Goal: Task Accomplishment & Management: Use online tool/utility

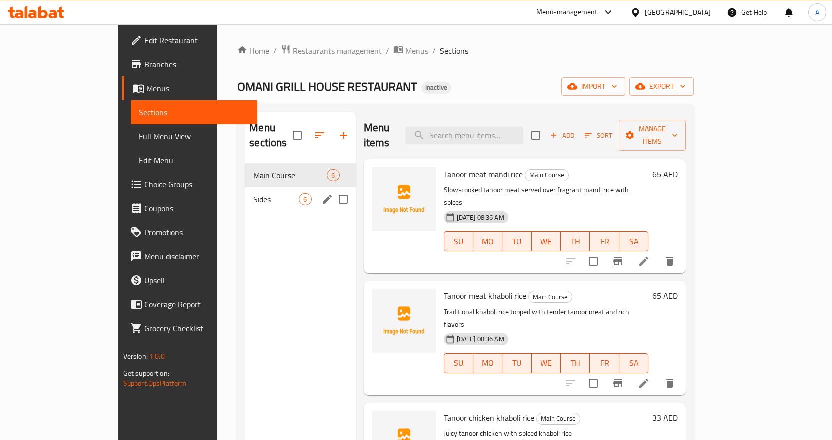
click at [253, 193] on span "Sides" at bounding box center [275, 199] width 45 height 12
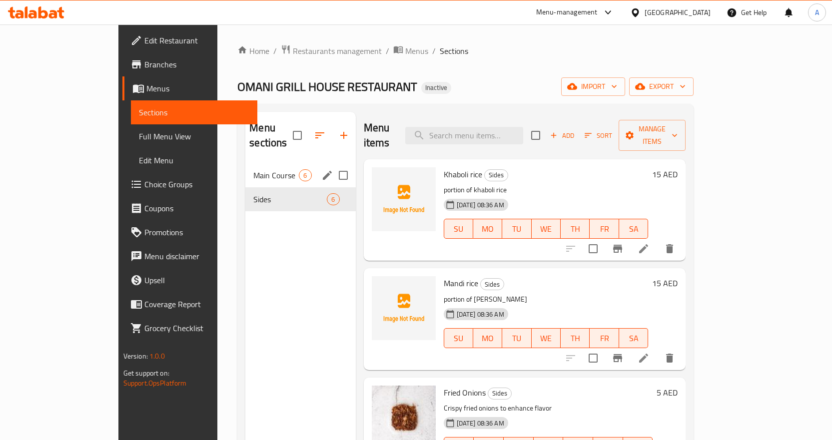
click at [245, 167] on div "Main Course 6" at bounding box center [300, 175] width 110 height 24
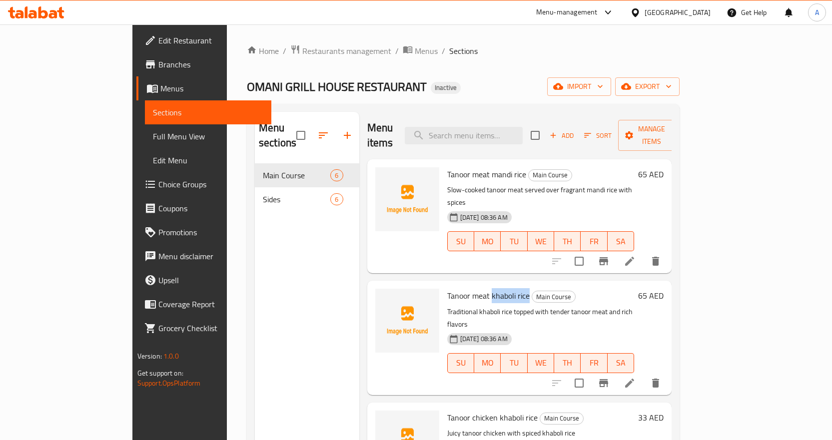
drag, startPoint x: 458, startPoint y: 268, endPoint x: 496, endPoint y: 268, distance: 38.0
click at [496, 289] on h6 "Tanoor meat khaboli rice Main Course" at bounding box center [540, 296] width 187 height 14
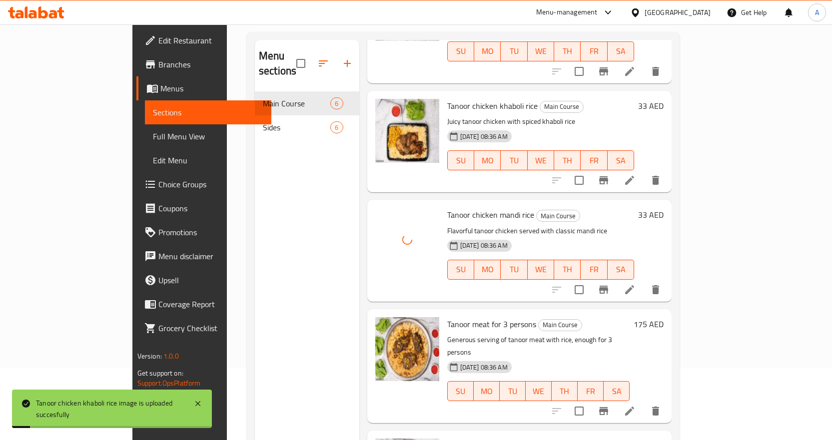
scroll to position [140, 0]
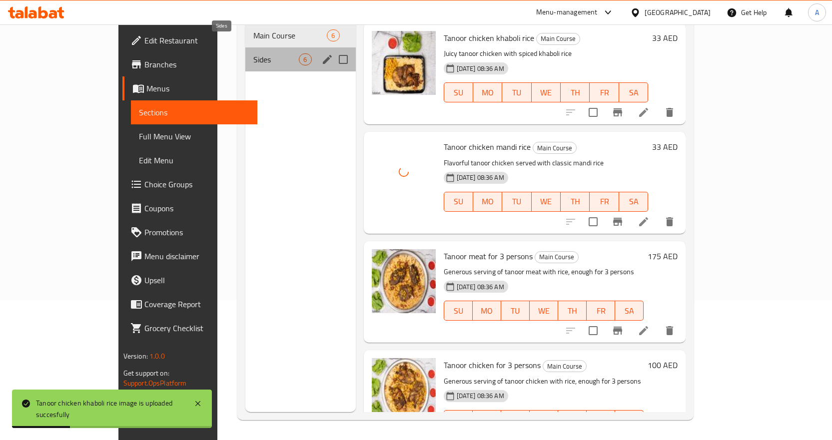
click at [253, 53] on span "Sides" at bounding box center [275, 59] width 45 height 12
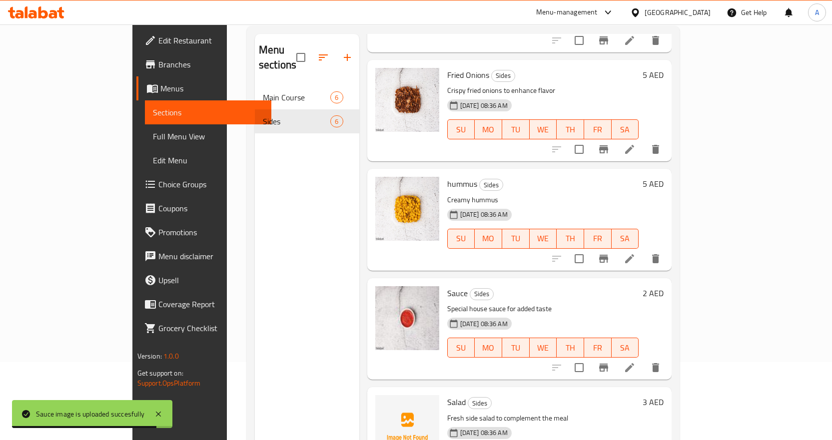
scroll to position [140, 0]
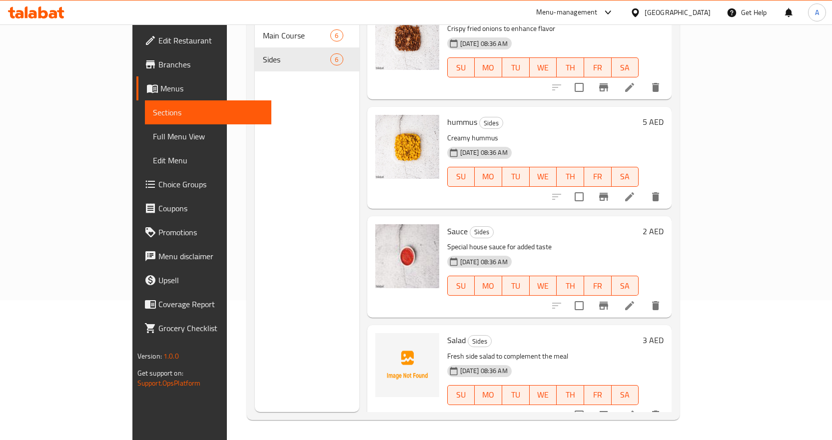
click at [153, 138] on span "Full Menu View" at bounding box center [208, 136] width 110 height 12
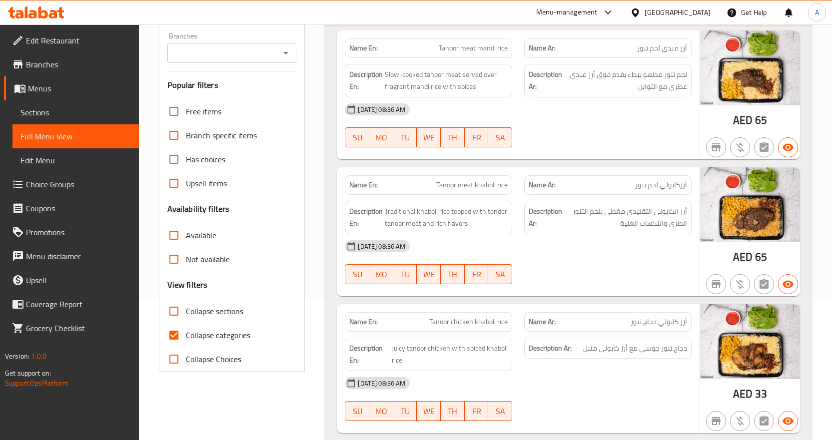
click at [174, 332] on input "Collapse categories" at bounding box center [174, 335] width 24 height 24
checkbox input "false"
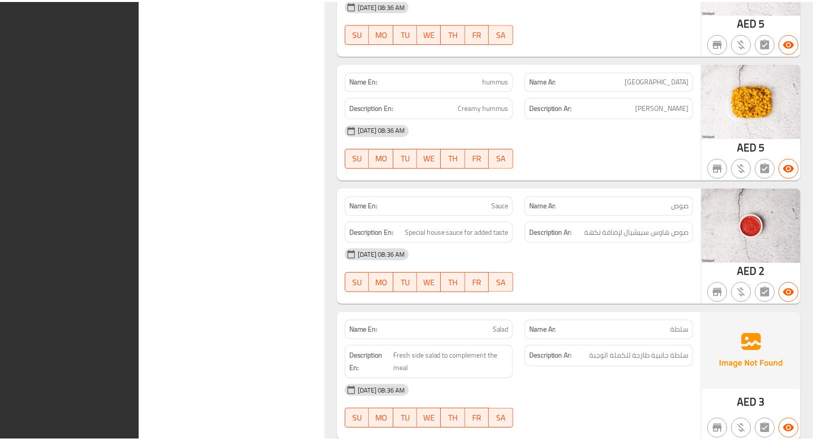
scroll to position [1401, 0]
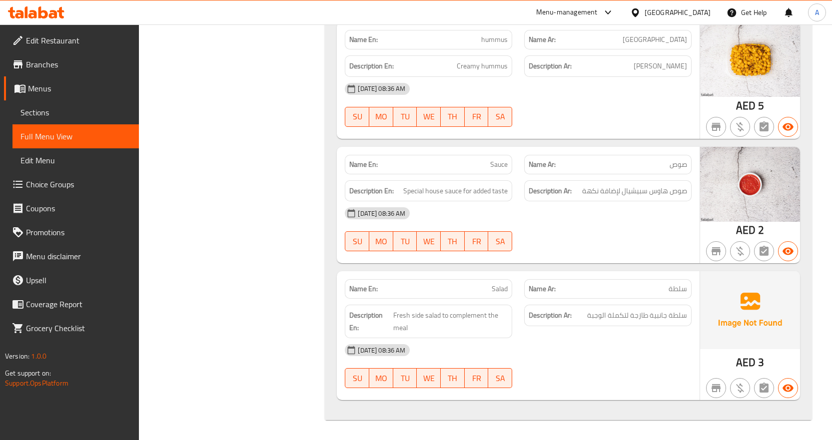
click at [697, 10] on div "United Arab Emirates" at bounding box center [678, 12] width 66 height 11
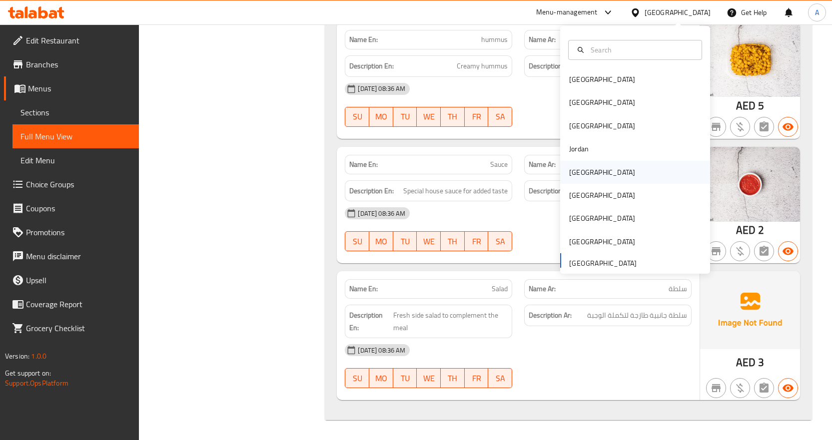
click at [585, 168] on div "[GEOGRAPHIC_DATA]" at bounding box center [602, 172] width 82 height 23
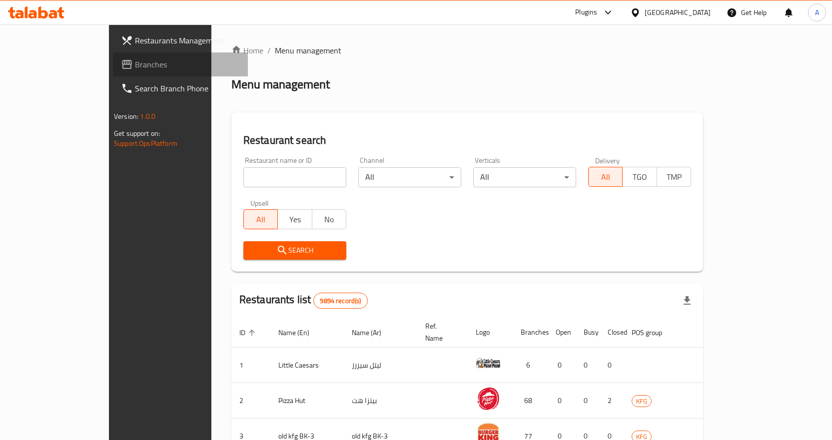
click at [113, 71] on link "Branches" at bounding box center [180, 64] width 135 height 24
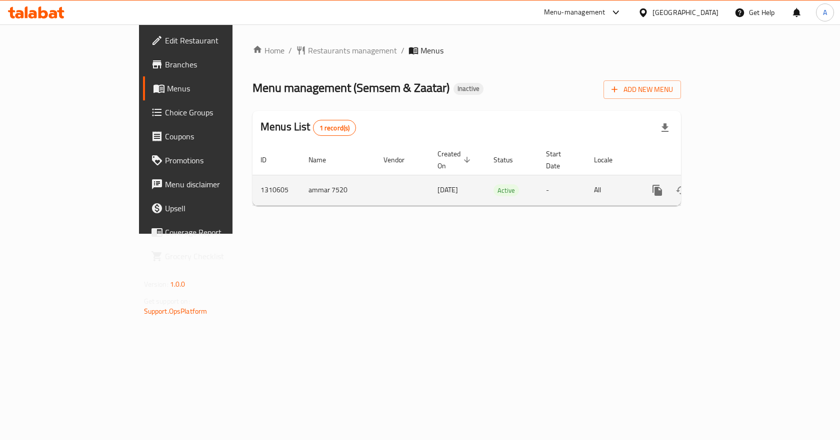
click at [735, 184] on icon "enhanced table" at bounding box center [729, 190] width 12 height 12
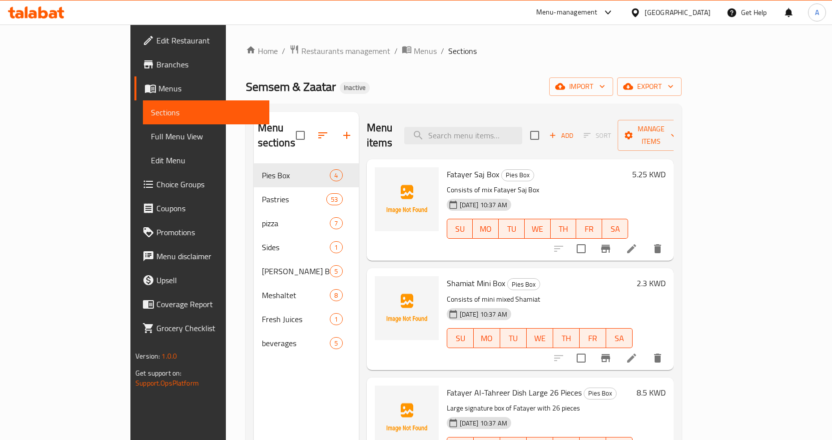
click at [151, 137] on span "Full Menu View" at bounding box center [206, 136] width 110 height 12
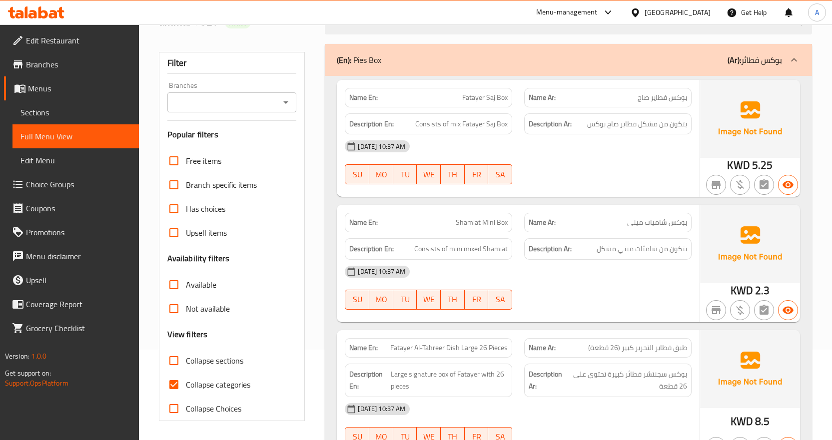
scroll to position [250, 0]
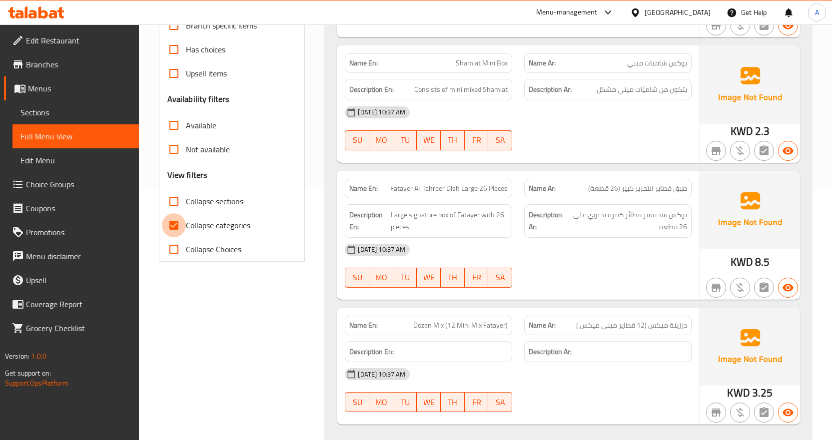
click at [175, 223] on input "Collapse categories" at bounding box center [174, 225] width 24 height 24
checkbox input "false"
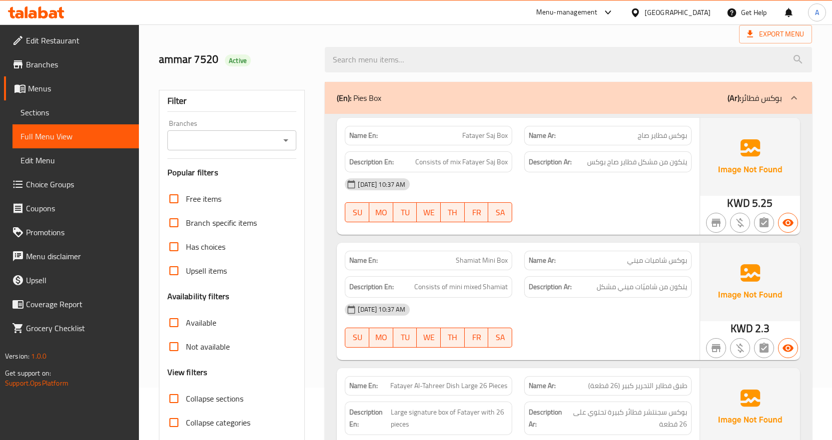
scroll to position [0, 0]
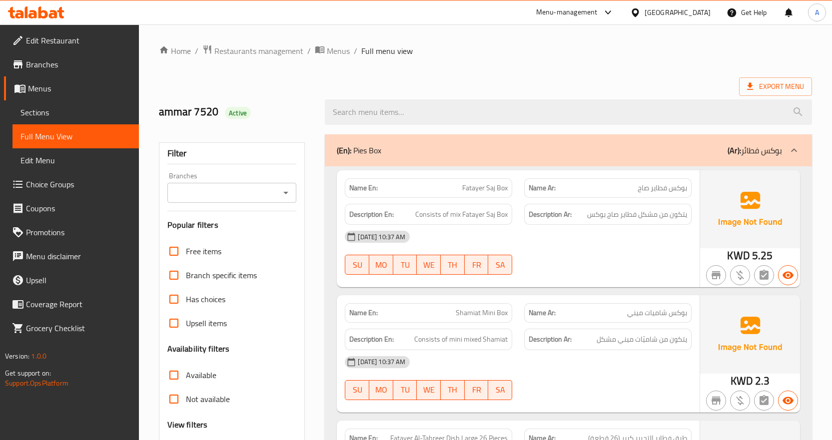
click at [66, 112] on span "Sections" at bounding box center [75, 112] width 110 height 12
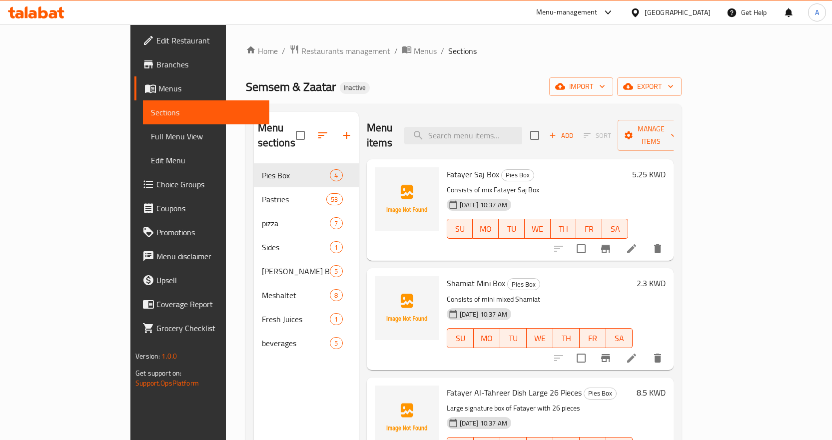
click at [447, 167] on span "Fatayer Saj Box" at bounding box center [473, 174] width 52 height 15
copy h6 "Fatayer Saj Box"
click at [519, 129] on input "search" at bounding box center [463, 135] width 118 height 17
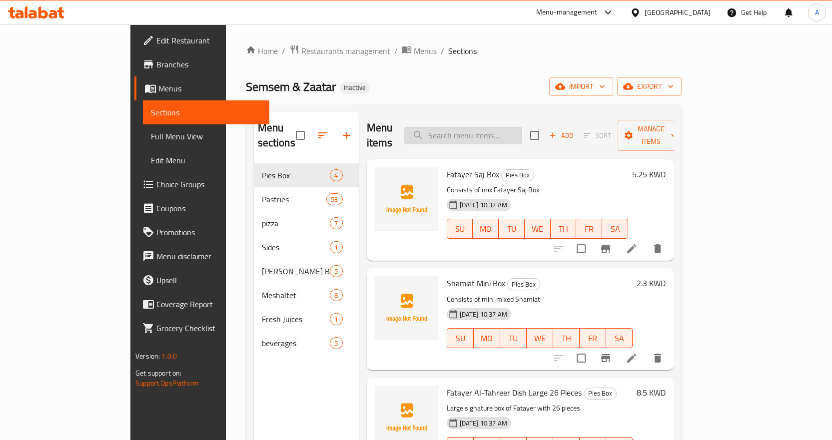
paste input "7 Up"
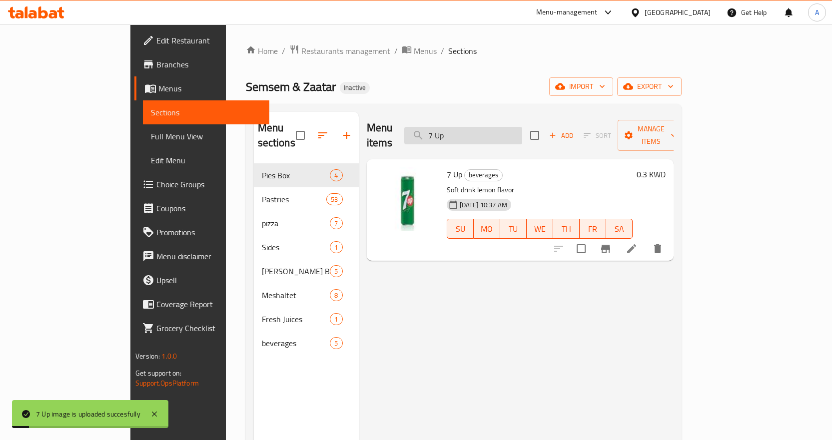
click at [522, 134] on input "7 Up" at bounding box center [463, 135] width 118 height 17
paste input "Akawi Cheese"
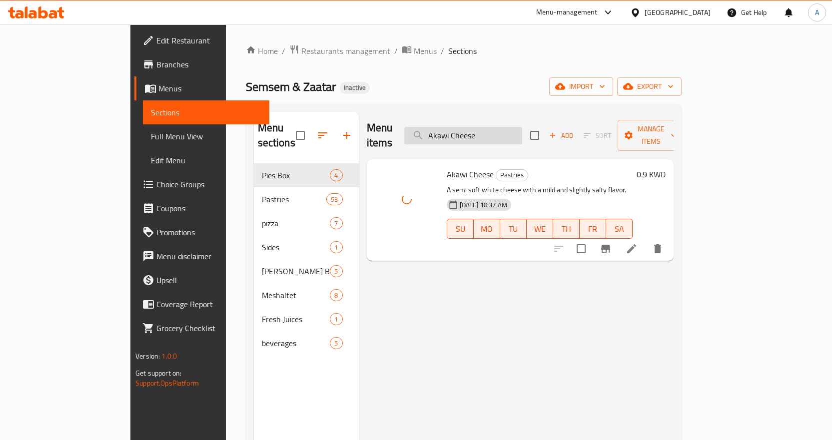
click at [522, 127] on input "Akawi Cheese" at bounding box center [463, 135] width 118 height 17
paste input "Box [PERSON_NAME]"
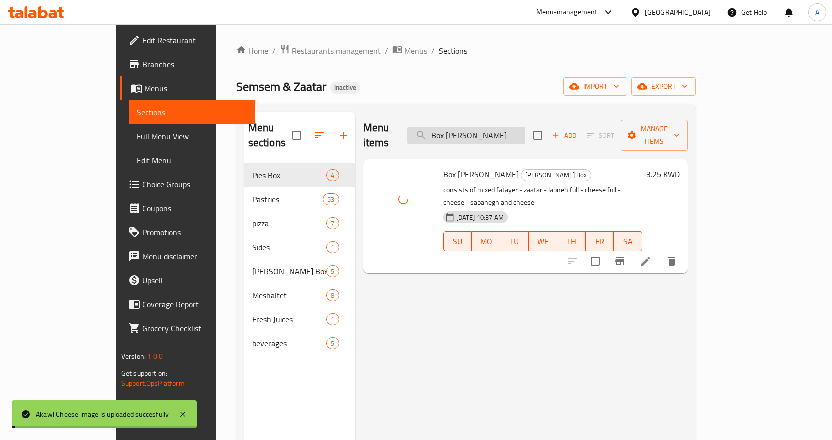
click at [525, 127] on input "Box [PERSON_NAME]" at bounding box center [466, 135] width 118 height 17
paste input "Cheese Hamburg"
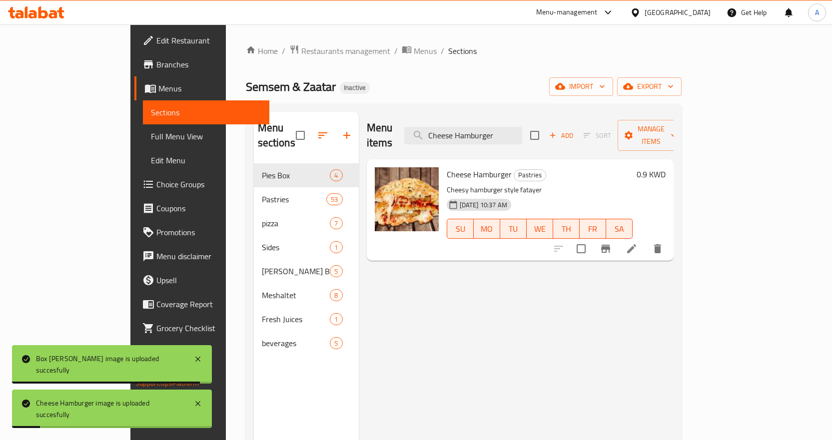
click at [540, 118] on div "Menu items Cheese Hamburger Add Sort Manage items" at bounding box center [520, 135] width 307 height 47
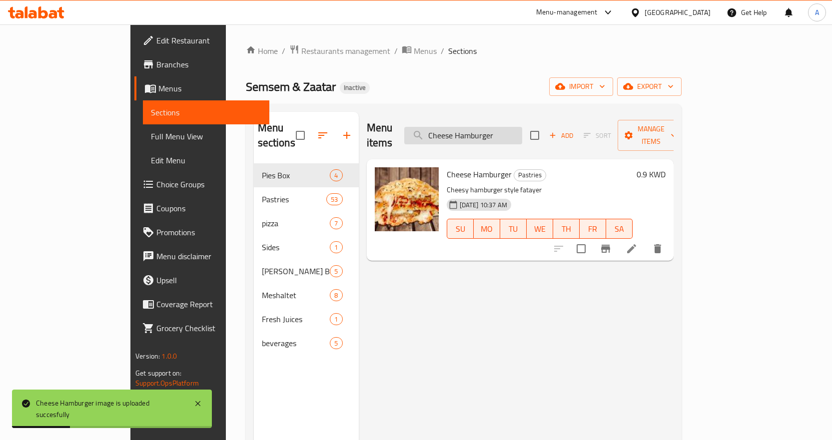
click at [522, 131] on input "Cheese Hamburger" at bounding box center [463, 135] width 118 height 17
paste input "Pizza"
click at [522, 131] on input "Cheese Pizza" at bounding box center [463, 135] width 118 height 17
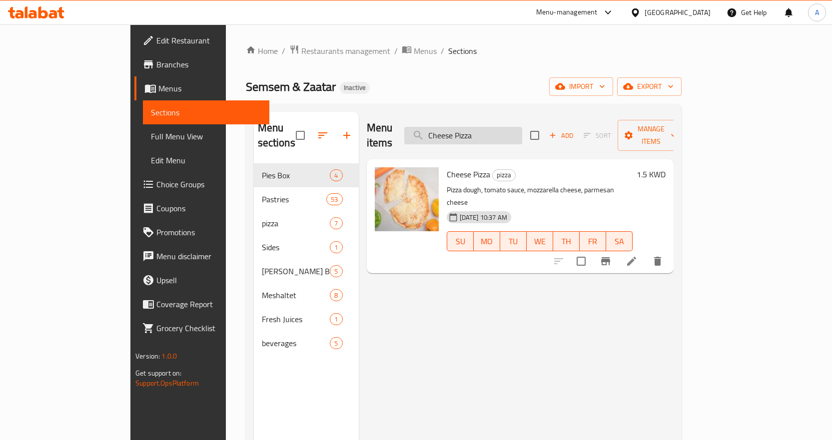
click at [522, 129] on input "Cheese Pizza" at bounding box center [463, 135] width 118 height 17
paste input "With [PERSON_NAME]"
click at [522, 129] on input "Cheese With [PERSON_NAME]" at bounding box center [463, 135] width 118 height 17
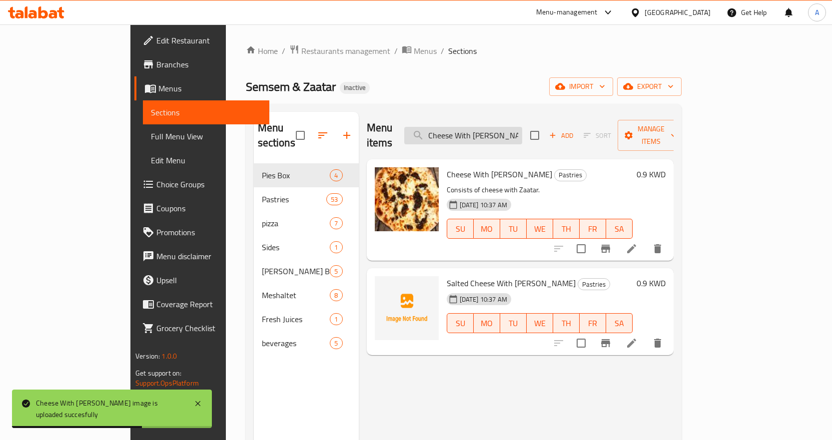
click at [522, 128] on input "Cheese With [PERSON_NAME]" at bounding box center [463, 135] width 118 height 17
paste input "icken Moshab With Cheese"
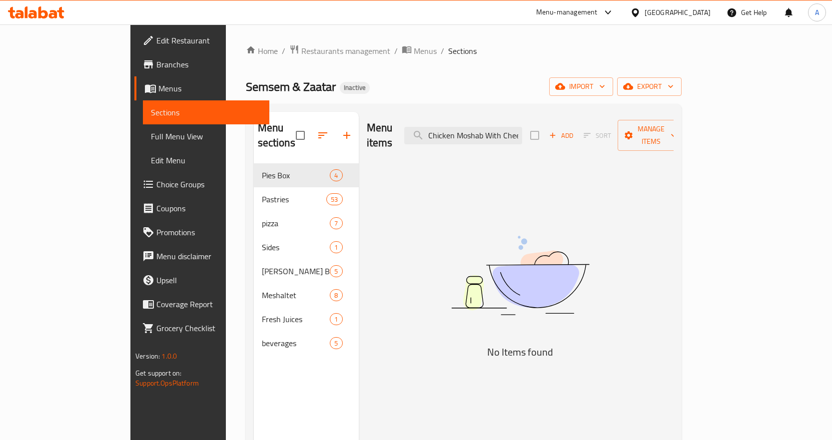
drag, startPoint x: 512, startPoint y: 126, endPoint x: 464, endPoint y: 139, distance: 50.2
click at [464, 139] on div "Menu items Chicken Moshab With Cheese Add Sort Manage items" at bounding box center [520, 135] width 307 height 47
click at [509, 127] on input "Chicken Moshab With Cheese" at bounding box center [463, 135] width 118 height 17
click at [522, 129] on input "Chicken Moshab With Cheese" at bounding box center [463, 135] width 118 height 17
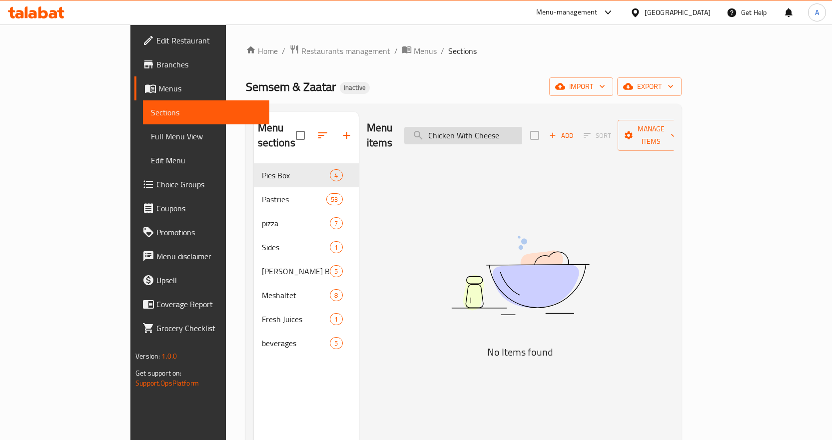
drag, startPoint x: 505, startPoint y: 127, endPoint x: 563, endPoint y: 129, distance: 58.0
click at [522, 129] on input "Chicken With Cheese" at bounding box center [463, 135] width 118 height 17
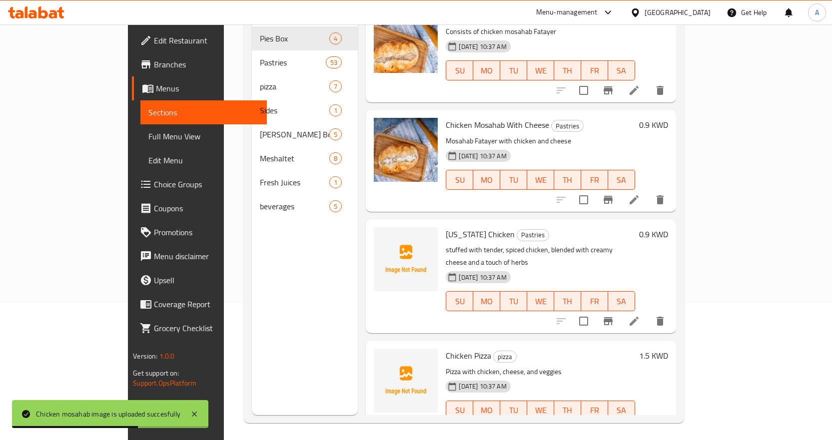
scroll to position [140, 0]
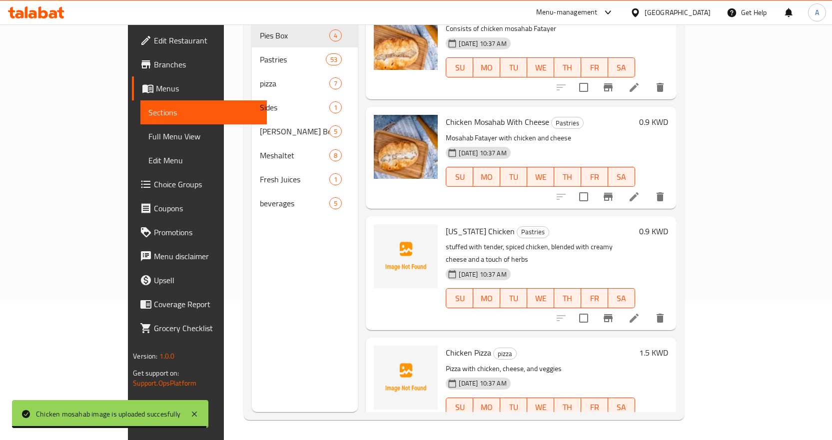
click at [446, 224] on span "[US_STATE] Chicken" at bounding box center [480, 231] width 69 height 15
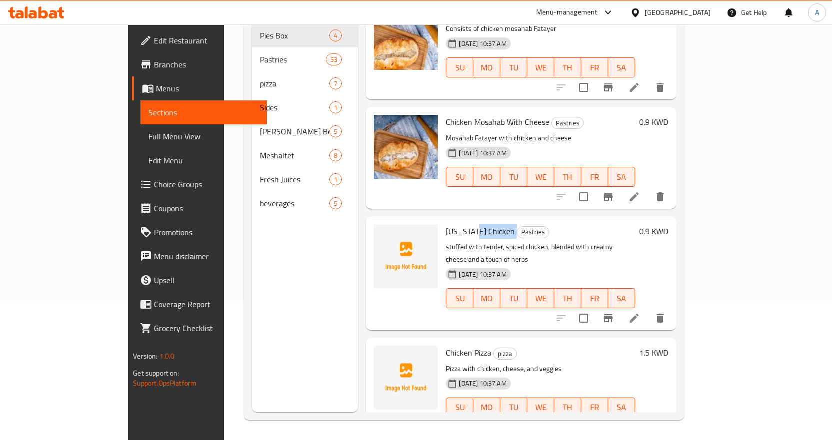
click at [446, 224] on span "[US_STATE] Chicken" at bounding box center [480, 231] width 69 height 15
copy h6 "[US_STATE] Chicken"
click at [446, 345] on span "Chicken Pizza" at bounding box center [468, 352] width 45 height 15
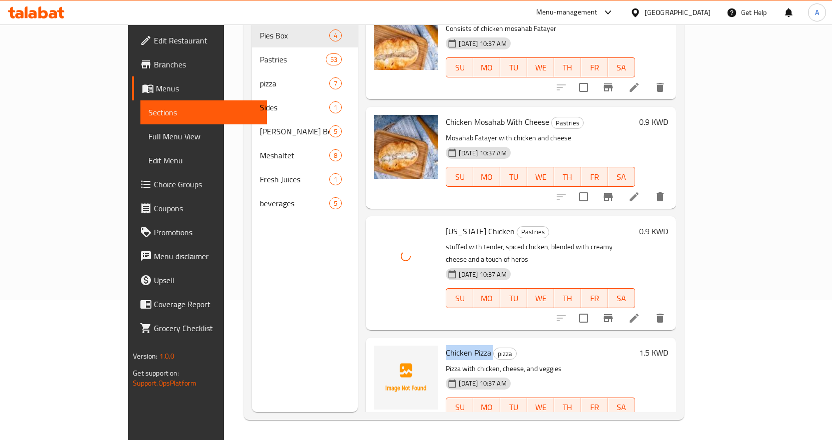
click at [446, 345] on span "Chicken Pizza" at bounding box center [468, 352] width 45 height 15
copy h6 "Chicken Pizza"
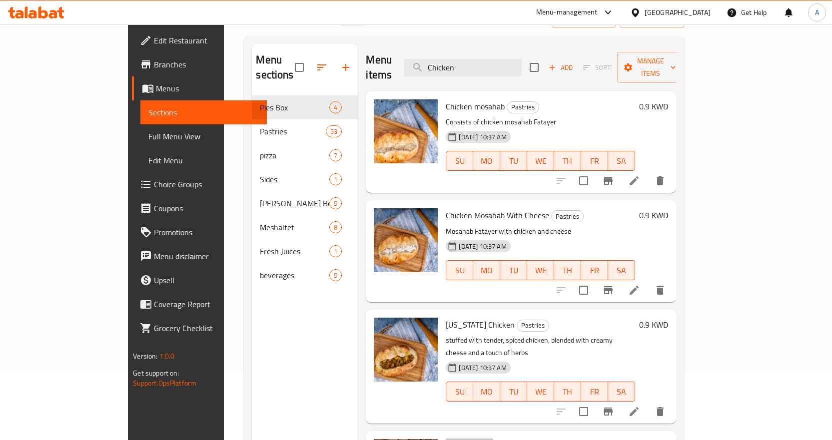
scroll to position [0, 0]
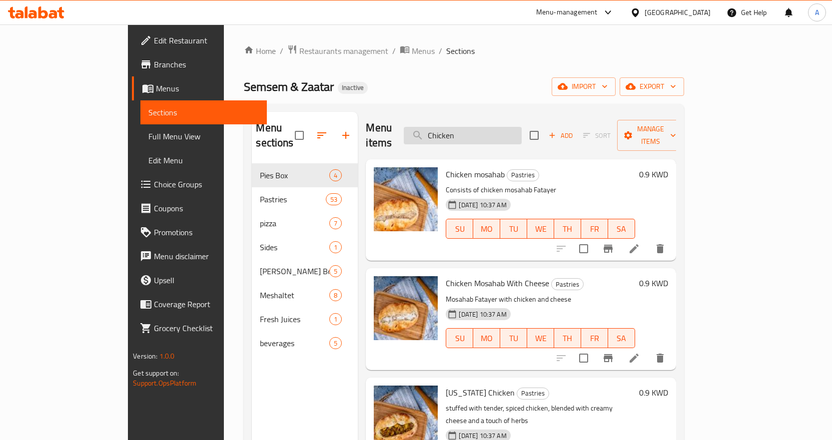
click at [522, 133] on input "Chicken" at bounding box center [463, 135] width 118 height 17
paste input "Dozen Mix ( 12 Mini Mix Fatayer )"
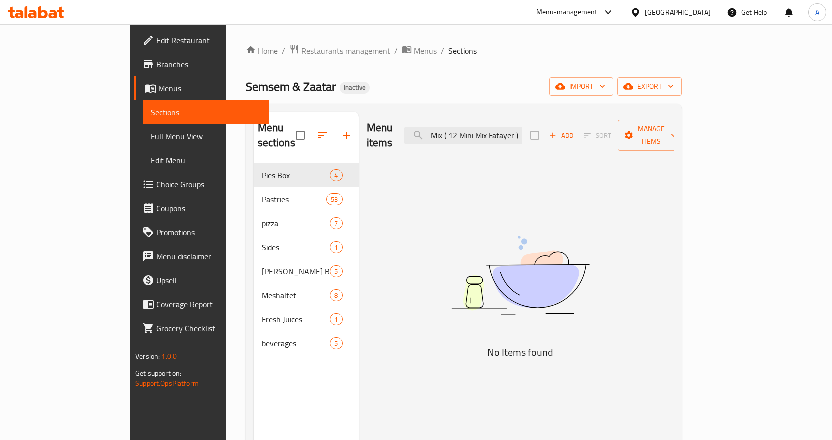
scroll to position [0, 21]
drag, startPoint x: 491, startPoint y: 129, endPoint x: 667, endPoint y: 133, distance: 176.5
click at [667, 133] on div "Menu items Dozen Mix ( 12 Mini Mix Fatayer ) Add Sort Manage items" at bounding box center [520, 135] width 307 height 47
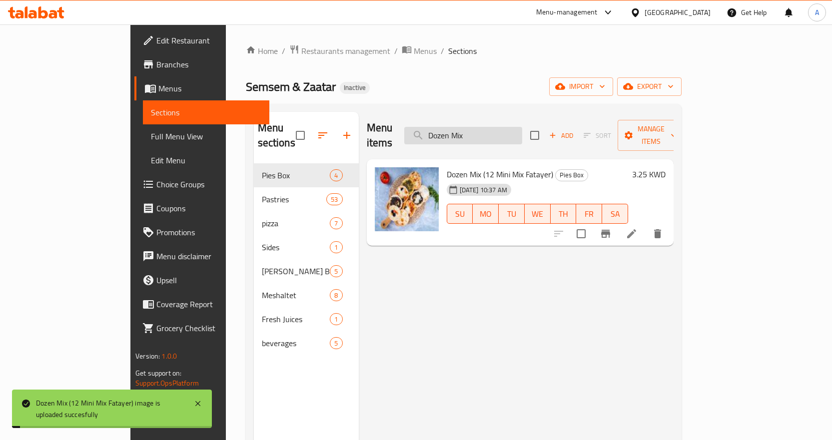
click at [522, 130] on input "Dozen Mix" at bounding box center [463, 135] width 118 height 17
paste input "Pizza"
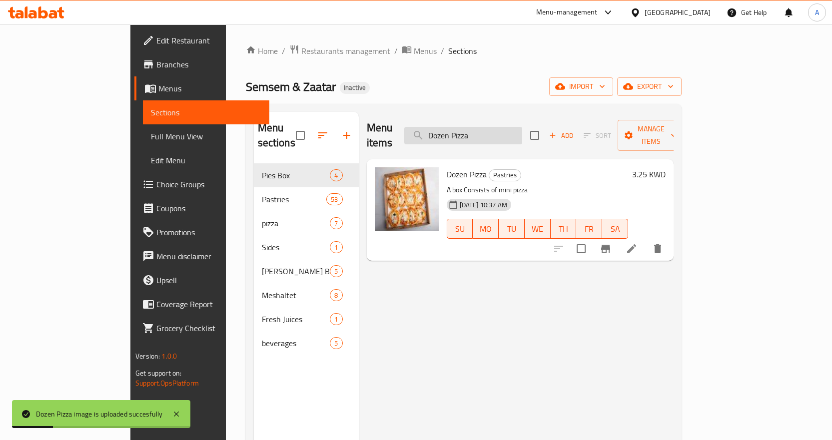
click at [522, 127] on input "Dozen Pizza" at bounding box center [463, 135] width 118 height 17
paste input "Eggs Plain"
click at [522, 127] on input "Dozen Pizza" at bounding box center [463, 135] width 118 height 17
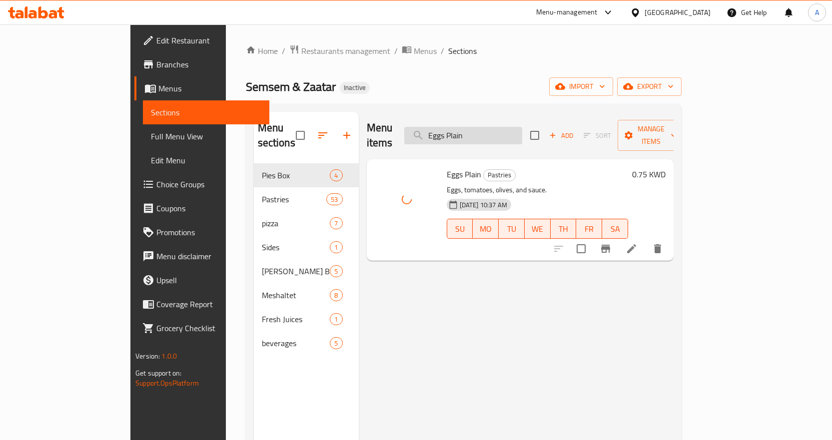
click at [522, 127] on input "Eggs Plain" at bounding box center [463, 135] width 118 height 17
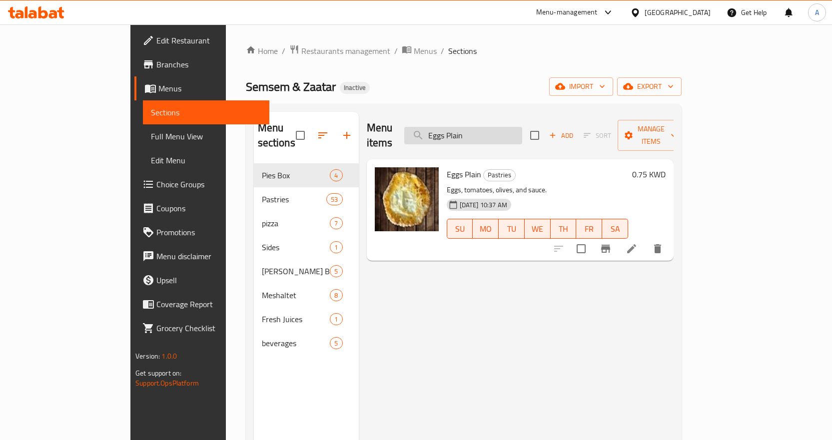
click at [522, 127] on input "Eggs Plain" at bounding box center [463, 135] width 118 height 17
paste input "With Cheese"
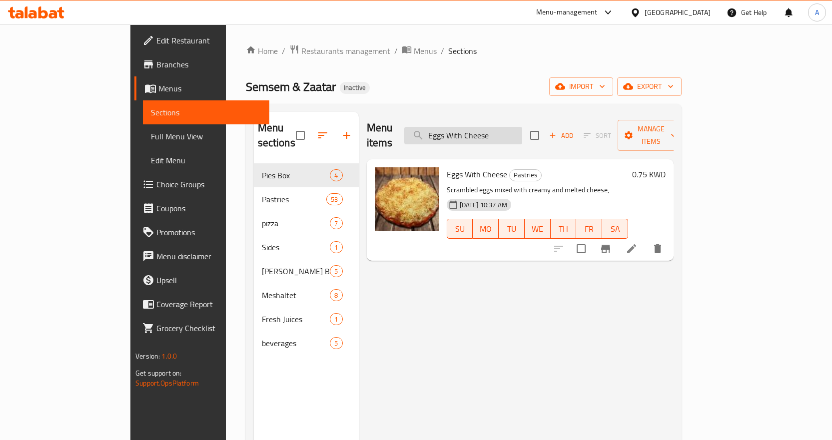
click at [522, 127] on input "Eggs With Cheese" at bounding box center [463, 135] width 118 height 17
paste input "Falafel Plain"
click at [522, 127] on input "Eggs With Cheese" at bounding box center [463, 135] width 118 height 17
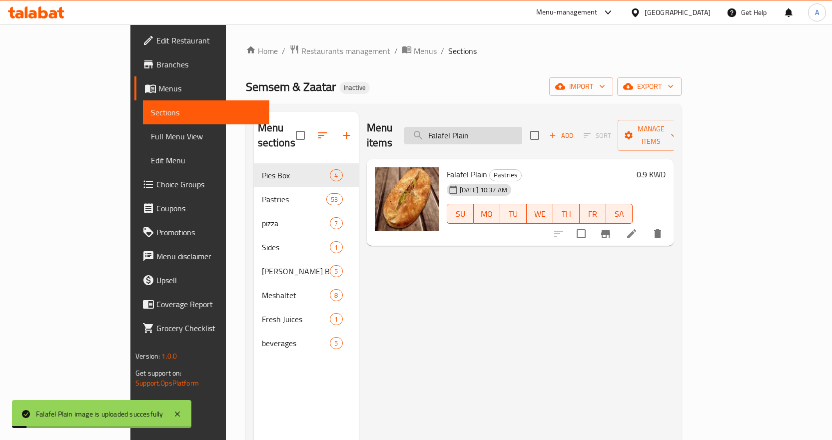
click at [522, 127] on input "Falafel Plain" at bounding box center [463, 135] width 118 height 17
paste input "Tahina"
click at [522, 127] on input "Falafel Plain" at bounding box center [463, 135] width 118 height 17
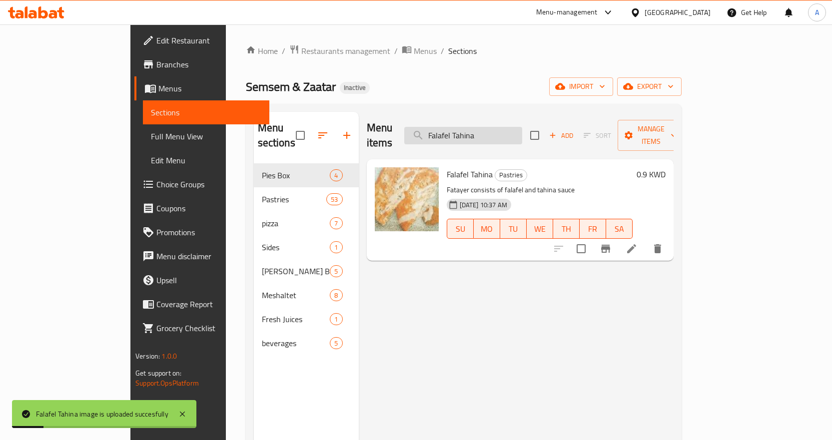
click at [522, 129] on input "Falafel Tahina" at bounding box center [463, 135] width 118 height 17
paste input "tayer Al Tahrir Box"
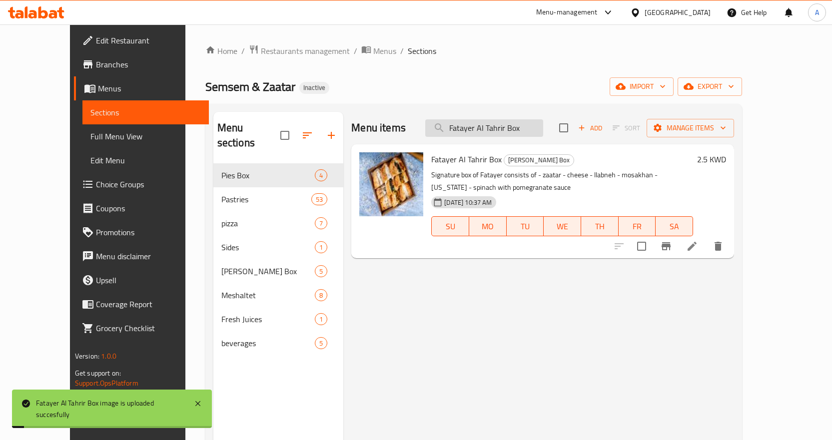
click at [543, 129] on input "Fatayer Al Tahrir Box" at bounding box center [484, 127] width 118 height 17
paste input "-Tahreer Dish Medium_"
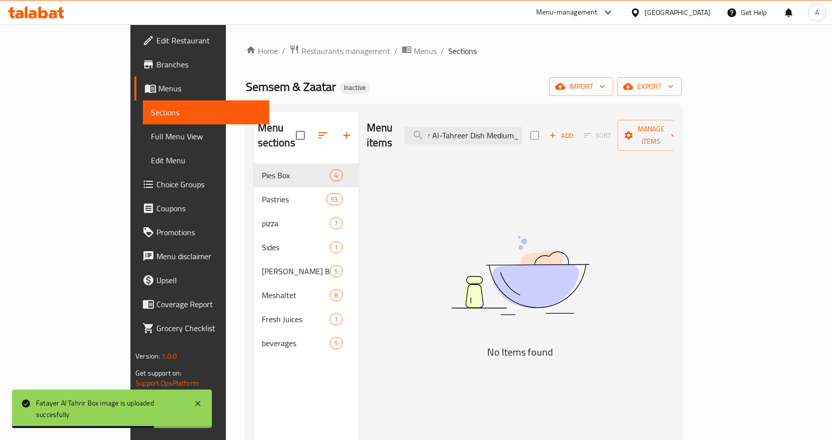
drag, startPoint x: 486, startPoint y: 126, endPoint x: 646, endPoint y: 127, distance: 159.9
click at [646, 127] on div "Menu items Fatayer Al-Tahreer Dish Medium_ Add Sort Manage items" at bounding box center [520, 135] width 307 height 47
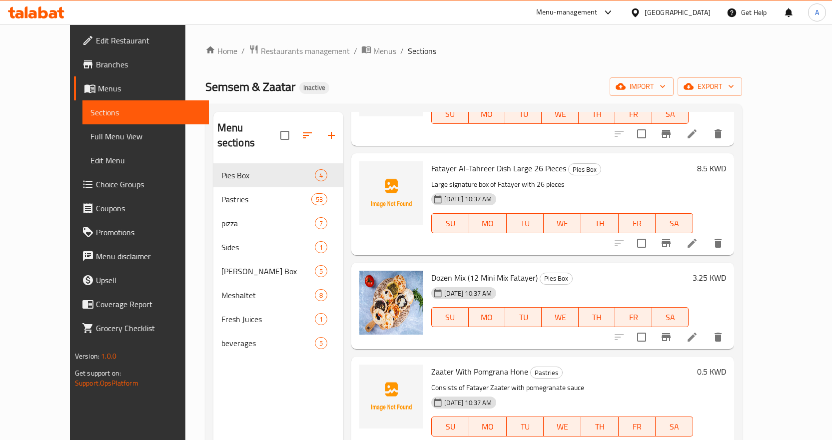
scroll to position [0, 0]
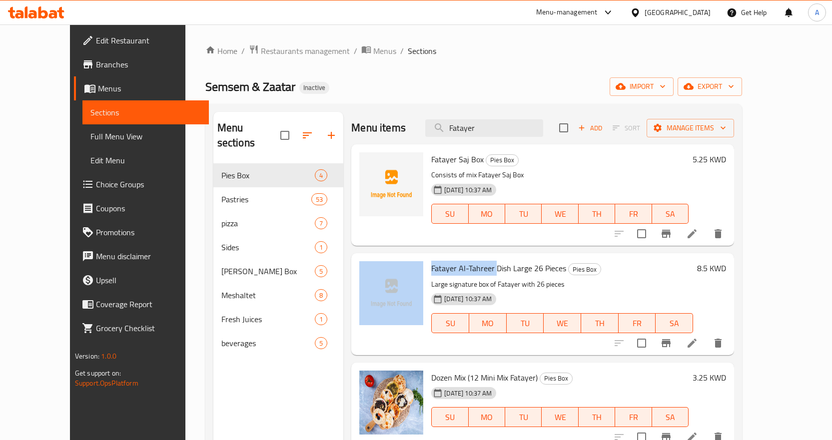
drag, startPoint x: 478, startPoint y: 267, endPoint x: 402, endPoint y: 272, distance: 75.6
click at [402, 272] on div "Fatayer Al-Tahreer Dish Large 26 Pieces Pies Box Large signature box of Fatayer…" at bounding box center [542, 303] width 375 height 93
copy div "Fatayer Al-Tahreer"
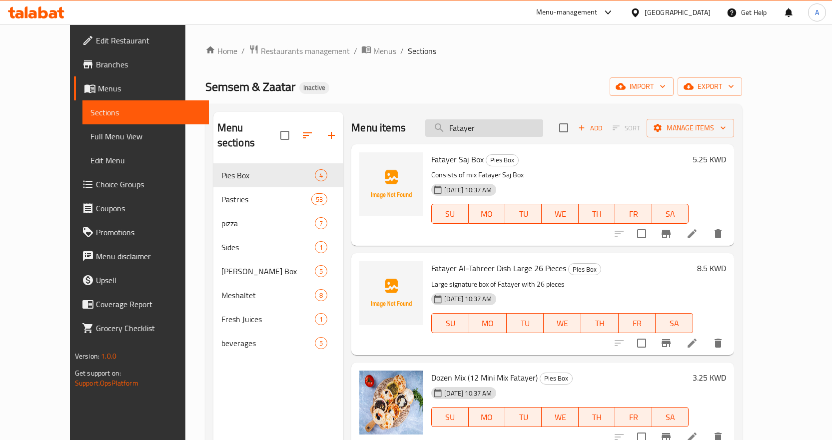
click at [513, 126] on input "Fatayer" at bounding box center [484, 127] width 118 height 17
click at [514, 126] on input "Fatayer" at bounding box center [484, 127] width 118 height 17
paste input "Fatayer Al-Tahreer"
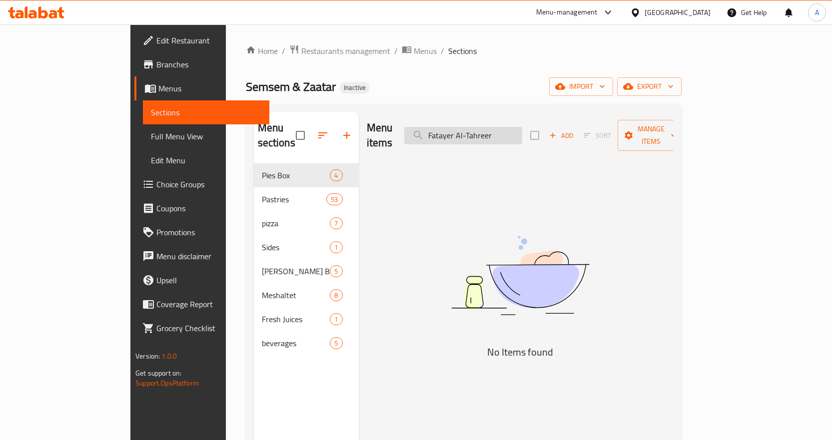
drag, startPoint x: 477, startPoint y: 127, endPoint x: 466, endPoint y: 130, distance: 11.8
click at [466, 130] on input "Fatayer Al-Tahreer" at bounding box center [463, 135] width 118 height 17
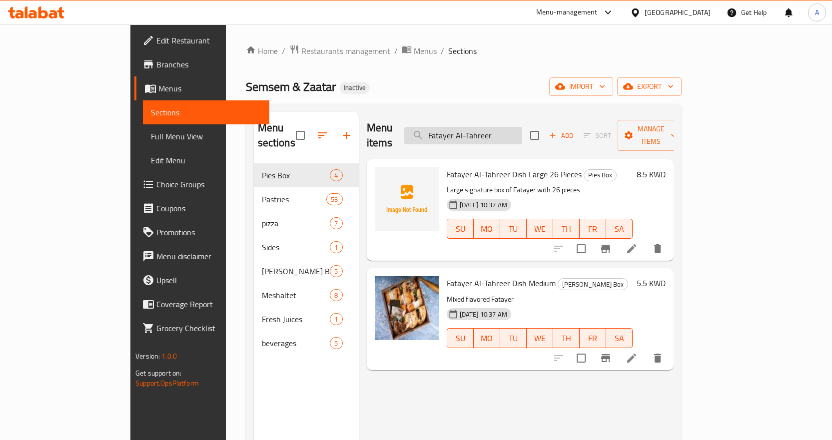
click at [522, 127] on input "Fatayer Al-Tahreer" at bounding box center [463, 135] width 118 height 17
paste input "Saj Box"
click at [522, 127] on input "Fatayer Saj Box" at bounding box center [463, 135] width 118 height 17
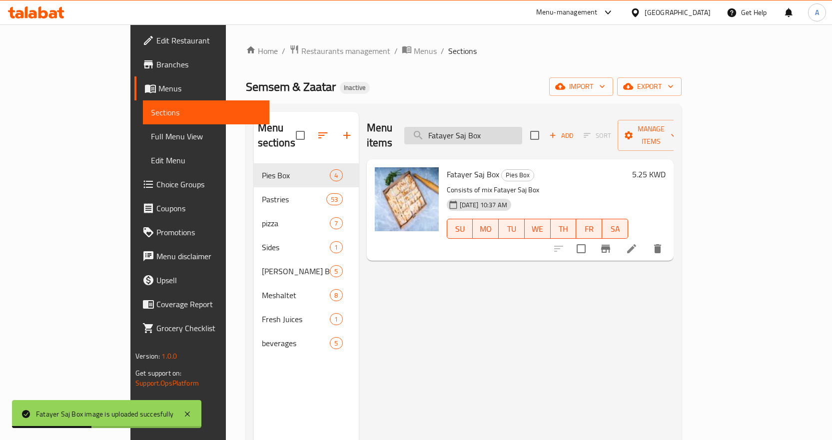
click at [522, 130] on input "Fatayer Saj Box" at bounding box center [463, 135] width 118 height 17
paste input "lorida Chicken"
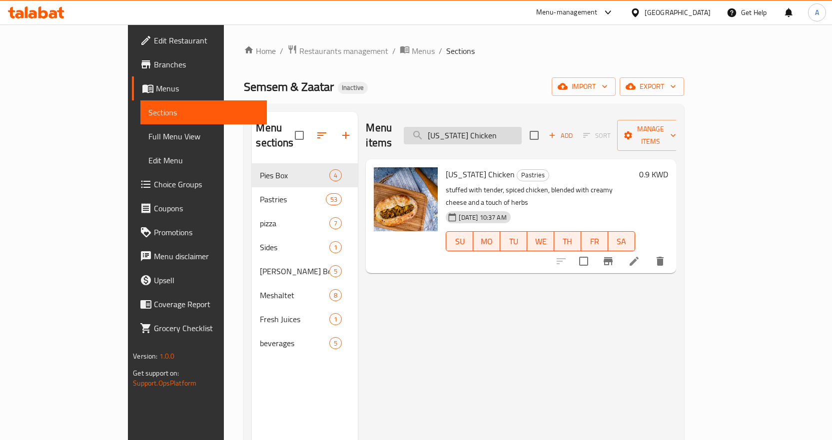
click at [522, 127] on input "[US_STATE] Chicken" at bounding box center [463, 135] width 118 height 17
paste input "[PERSON_NAME] Orange Juice"
click at [522, 127] on input "Fresh Orange Juice" at bounding box center [463, 135] width 118 height 17
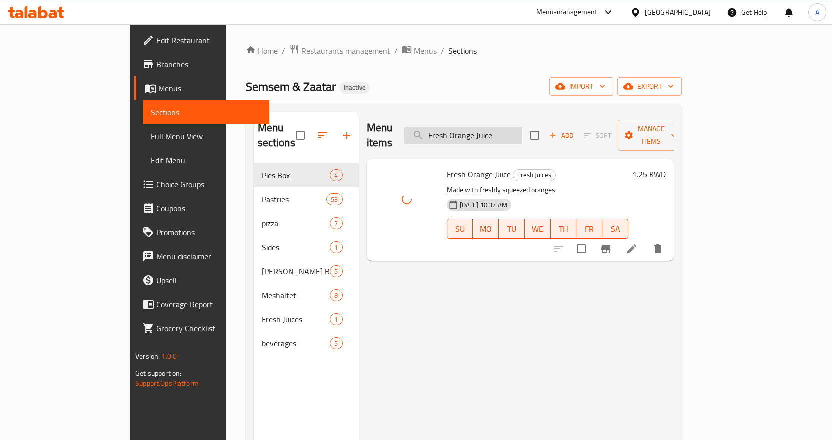
click at [522, 130] on input "Fresh Orange Juice" at bounding box center [463, 135] width 118 height 17
paste input "ull Haloum"
click at [522, 129] on input "Full Haloum" at bounding box center [463, 135] width 118 height 17
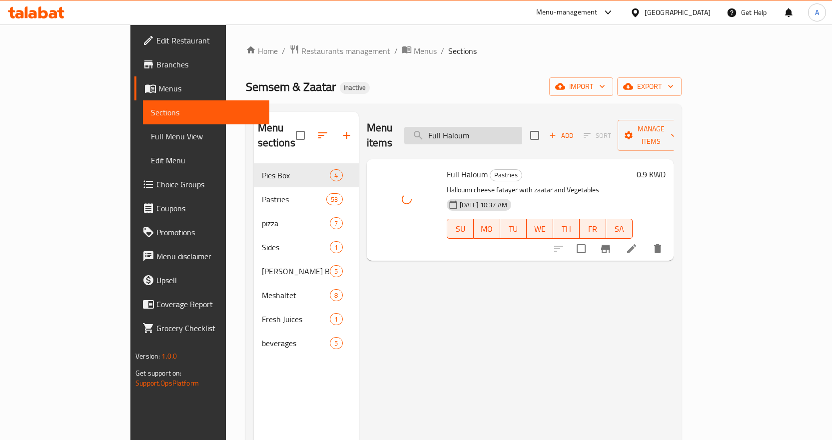
click at [522, 129] on input "Full Haloum" at bounding box center [463, 135] width 118 height 17
paste input "Kraft"
click at [522, 127] on input "Full Kraft" at bounding box center [463, 135] width 118 height 17
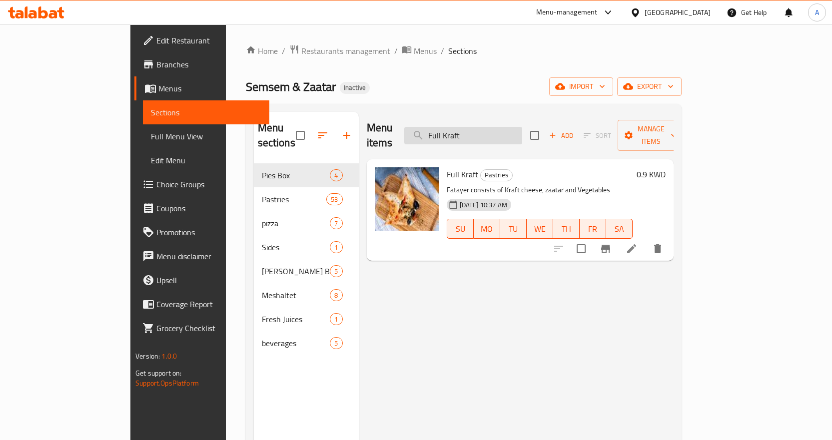
paste input "labnah"
click at [522, 127] on input "Full labnah" at bounding box center [463, 135] width 118 height 17
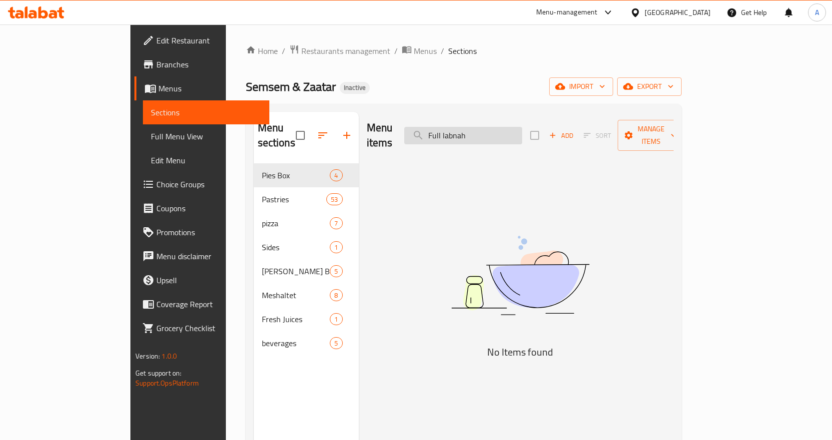
click at [502, 127] on input "Full labnah" at bounding box center [463, 135] width 118 height 17
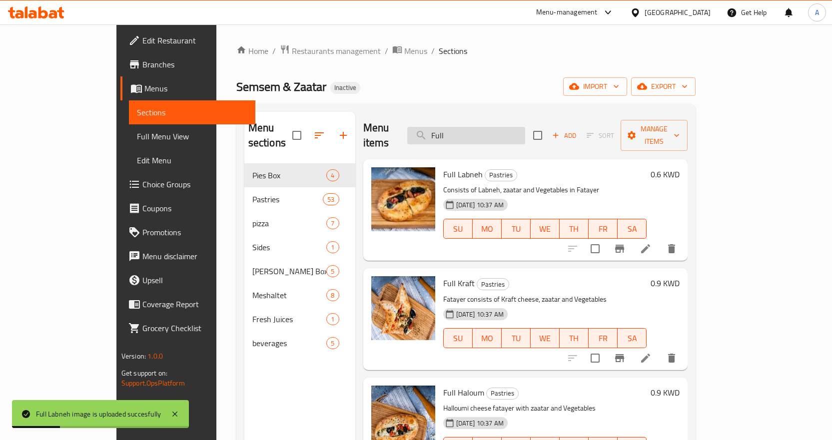
click at [525, 131] on input "Full" at bounding box center [466, 135] width 118 height 17
paste input "Haloum Plain"
click at [525, 131] on input "Haloum Plain" at bounding box center [466, 135] width 118 height 17
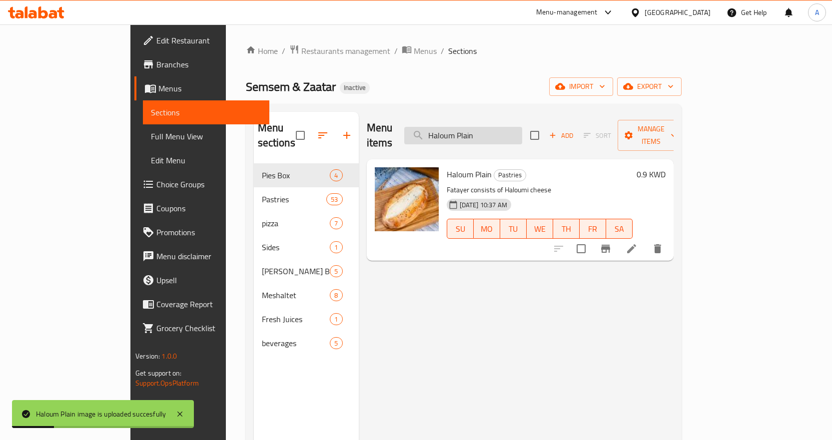
click at [522, 127] on input "Haloum Plain" at bounding box center [463, 135] width 118 height 17
paste input "Istanbuly fatayer"
click at [522, 127] on input "Istanbuly fatayer" at bounding box center [463, 135] width 118 height 17
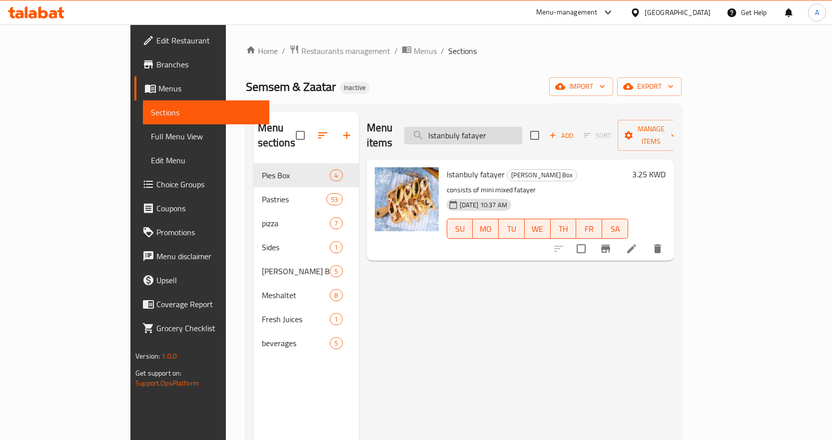
click at [522, 130] on input "Istanbuly fatayer" at bounding box center [463, 135] width 118 height 17
paste input "Kraft Eggs"
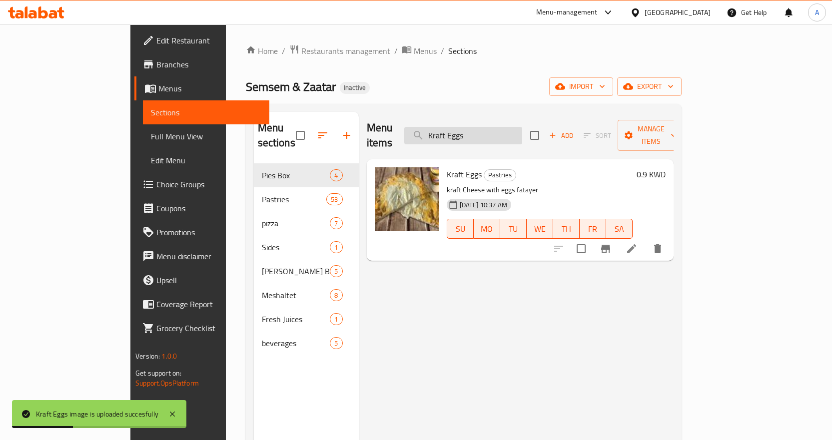
click at [522, 130] on input "Kraft Eggs" at bounding box center [463, 135] width 118 height 17
paste input "Meshaltet"
click at [522, 130] on input "Kraft Meshaltet" at bounding box center [463, 135] width 118 height 17
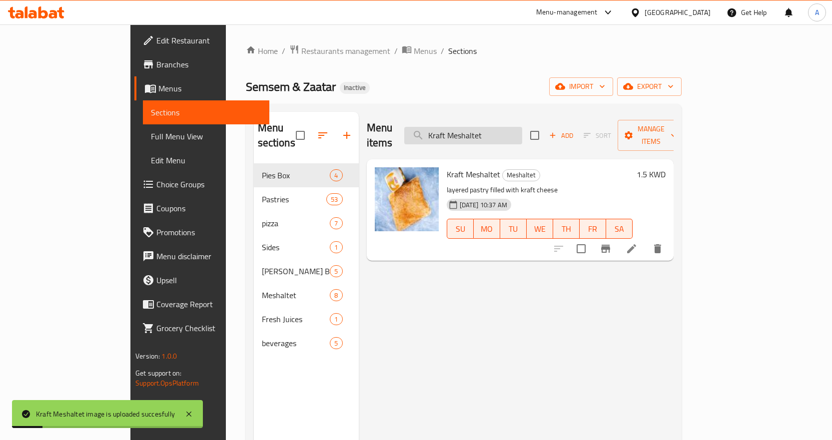
click at [522, 127] on input "Kraft Meshaltet" at bounding box center [463, 135] width 118 height 17
paste input "ortadella M"
click at [522, 127] on input "Kraft Mortadella Meshaltet" at bounding box center [463, 135] width 118 height 17
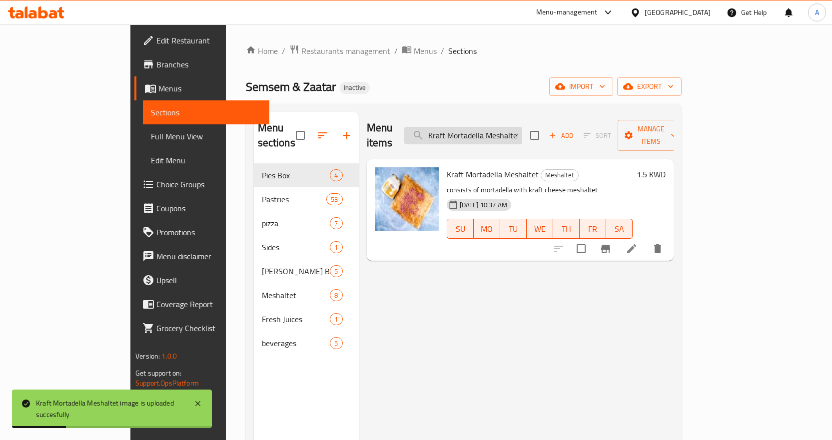
click at [522, 127] on input "Kraft Mortadella Meshaltet" at bounding box center [463, 135] width 118 height 17
paste input "search"
click at [522, 127] on input "Kraft Mortadella Meshaltet" at bounding box center [463, 135] width 118 height 17
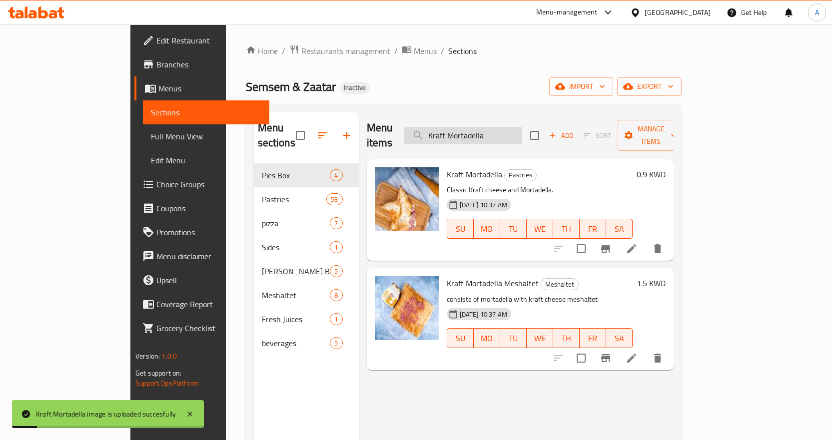
click at [522, 127] on input "Kraft Mortadella" at bounding box center [463, 135] width 118 height 17
paste input "Plain"
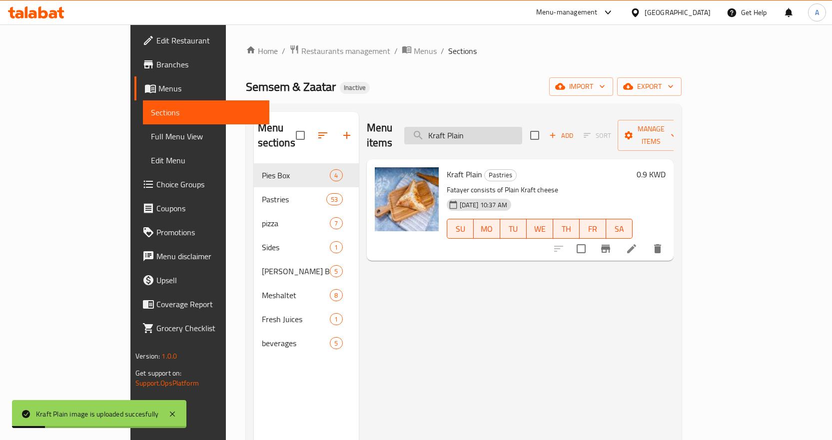
click at [522, 127] on input "Kraft Plain" at bounding box center [463, 135] width 118 height 17
paste input "[PERSON_NAME]"
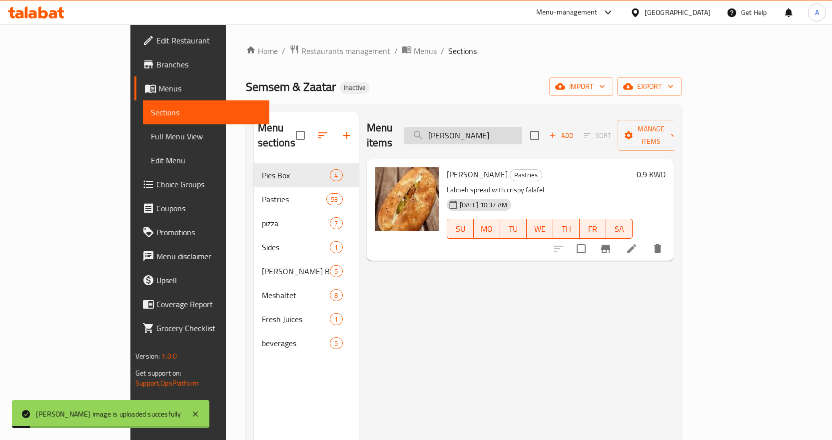
click at [522, 127] on input "[PERSON_NAME]" at bounding box center [463, 135] width 118 height 17
paste input "Mortadella"
click at [522, 127] on input "Labneh Mortadella" at bounding box center [463, 135] width 118 height 17
click at [522, 133] on input "Labneh Mortadella" at bounding box center [463, 135] width 118 height 17
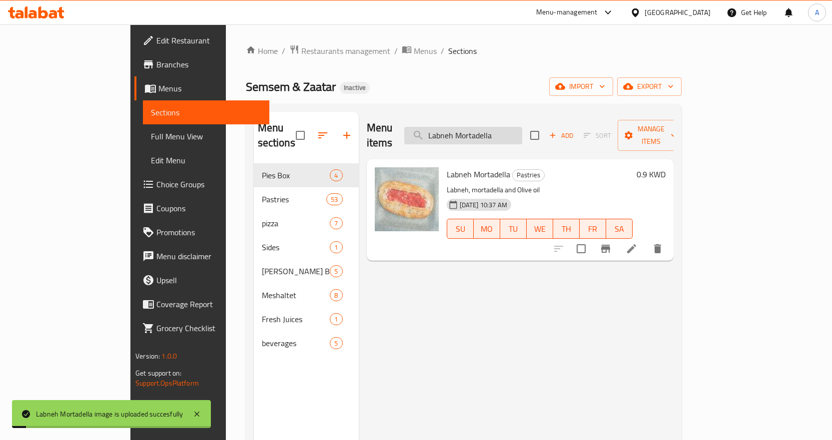
click at [522, 133] on input "Labneh Mortadella" at bounding box center [463, 135] width 118 height 17
paste input "Labneh Plain"
click at [522, 129] on input "Labneh Labneh Plain" at bounding box center [463, 135] width 118 height 17
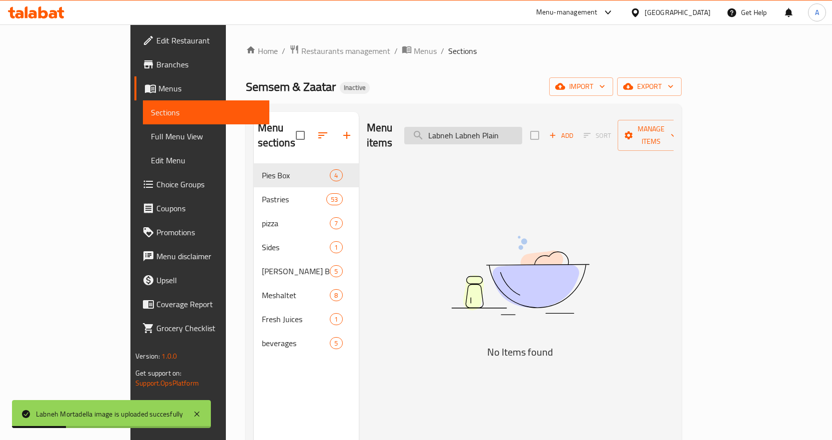
click at [522, 129] on input "Labneh Labneh Plain" at bounding box center [463, 135] width 118 height 17
paste input "search"
click at [522, 129] on input "Labneh Plain" at bounding box center [463, 135] width 118 height 17
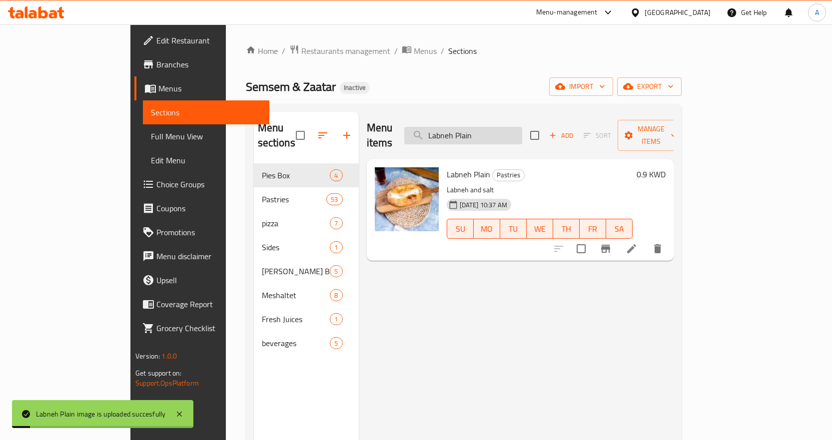
click at [522, 127] on input "Labneh Plain" at bounding box center [463, 135] width 118 height 17
paste input "Sausage"
click at [522, 127] on input "Labneh Plain" at bounding box center [463, 135] width 118 height 17
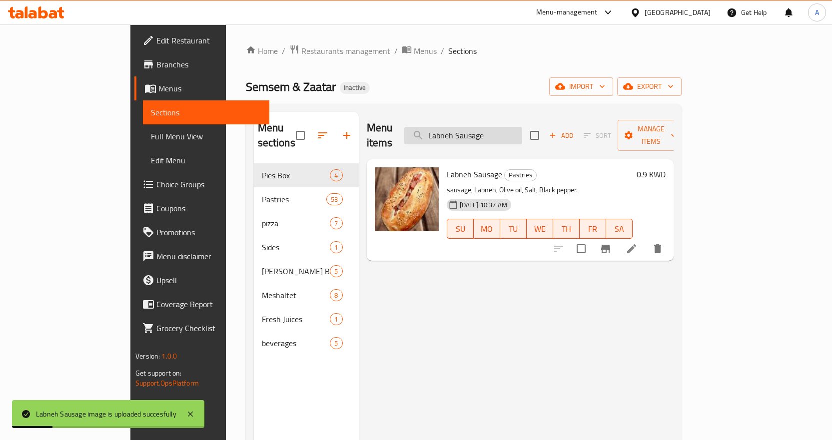
click at [522, 127] on input "Labneh Sausage" at bounding box center [463, 135] width 118 height 17
paste input "Zaatar"
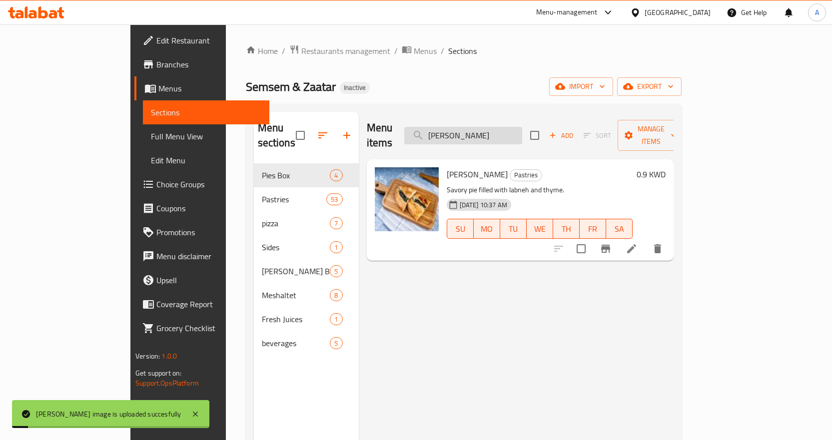
click at [522, 129] on input "[PERSON_NAME]" at bounding box center [463, 135] width 118 height 17
paste input "Meat Plain"
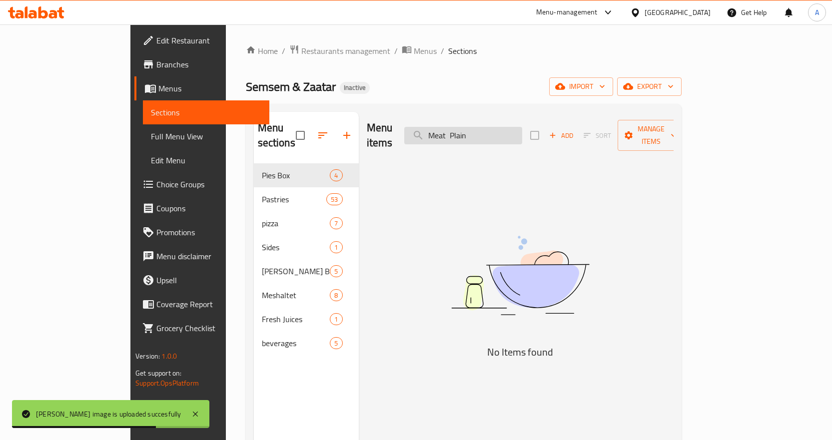
drag, startPoint x: 497, startPoint y: 125, endPoint x: 546, endPoint y: 122, distance: 49.5
click at [522, 127] on input "Meat Plain" at bounding box center [463, 135] width 118 height 17
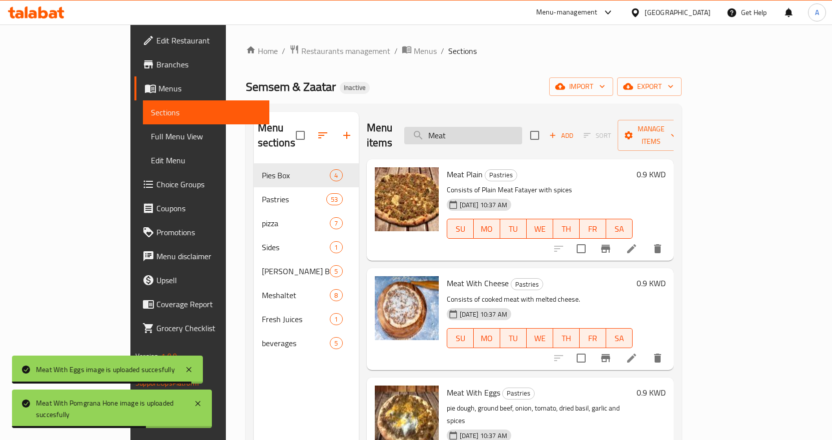
click at [516, 128] on input "Meat" at bounding box center [463, 135] width 118 height 17
paste input "shaltet Akawi"
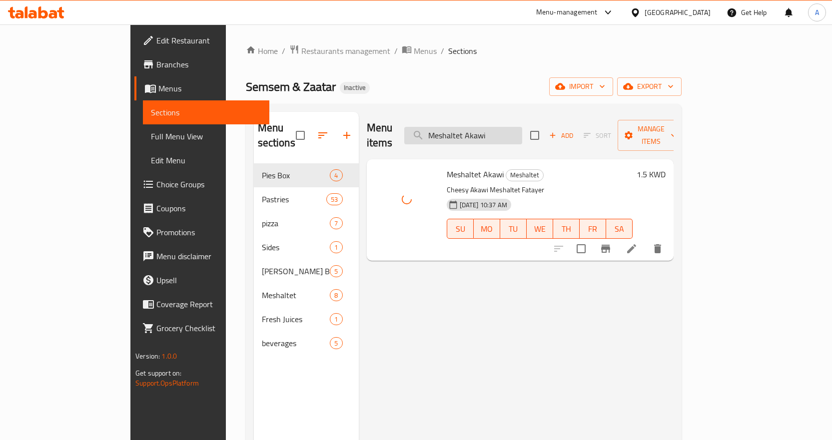
click at [522, 127] on input "Meshaltet Akawi" at bounding box center [463, 135] width 118 height 17
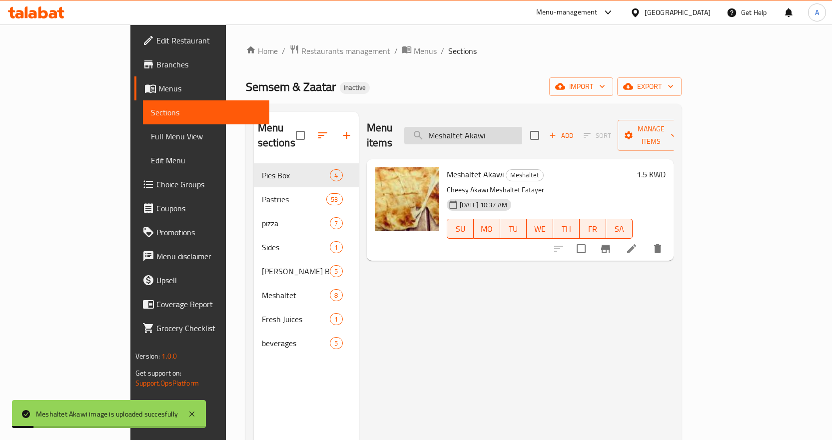
paste input "Cream And Honey"
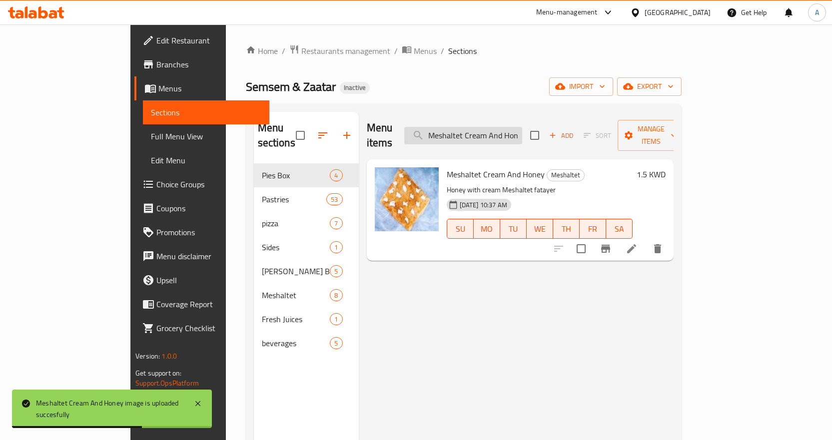
click at [516, 131] on input "Meshaltet Cream And Honey" at bounding box center [463, 135] width 118 height 17
paste input "Nuts"
click at [516, 131] on input "Meshaltet Nuts" at bounding box center [463, 135] width 118 height 17
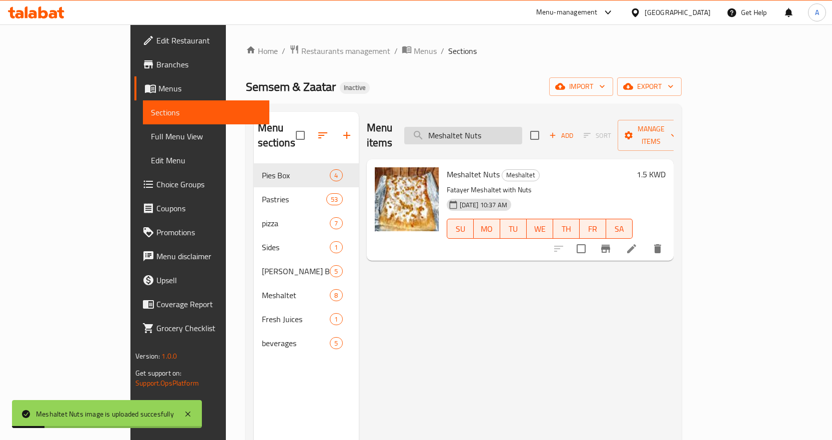
click at [522, 130] on input "Meshaltet Nuts" at bounding box center [463, 135] width 118 height 17
paste input "Pizza"
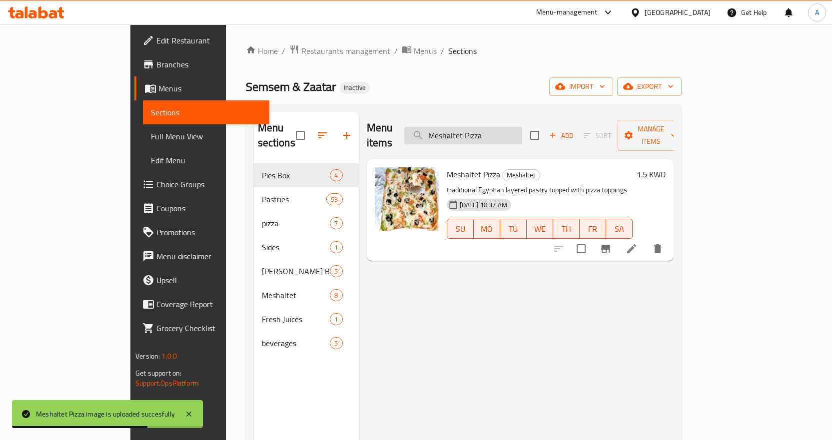
click at [522, 136] on input "Meshaltet Pizza" at bounding box center [463, 135] width 118 height 17
paste input "lain"
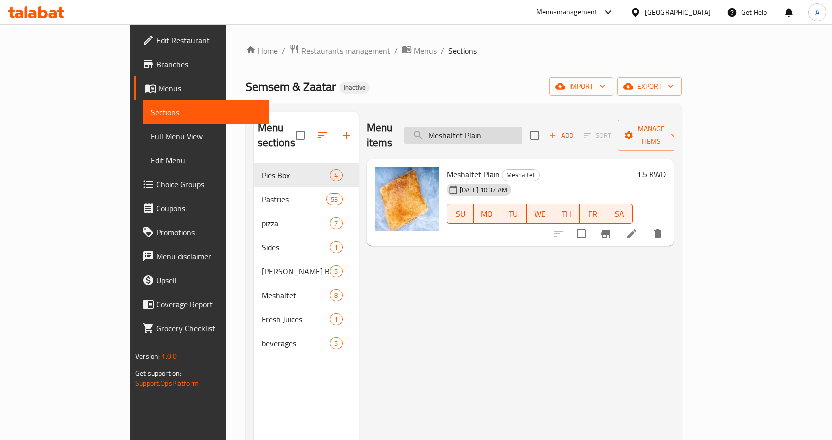
click at [522, 132] on input "Meshaltet Plain" at bounding box center [463, 135] width 118 height 17
paste input "irinda"
click at [522, 132] on input "Meshaltet Plain" at bounding box center [463, 135] width 118 height 17
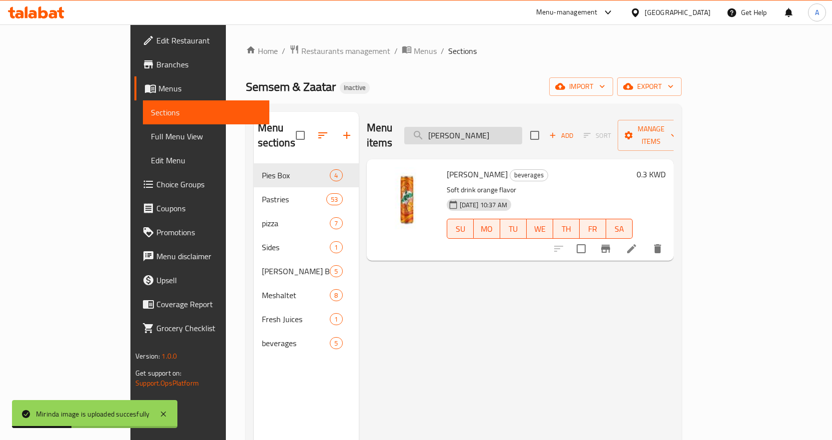
click at [504, 127] on input "[PERSON_NAME]" at bounding box center [463, 135] width 118 height 17
paste input "x Cheese"
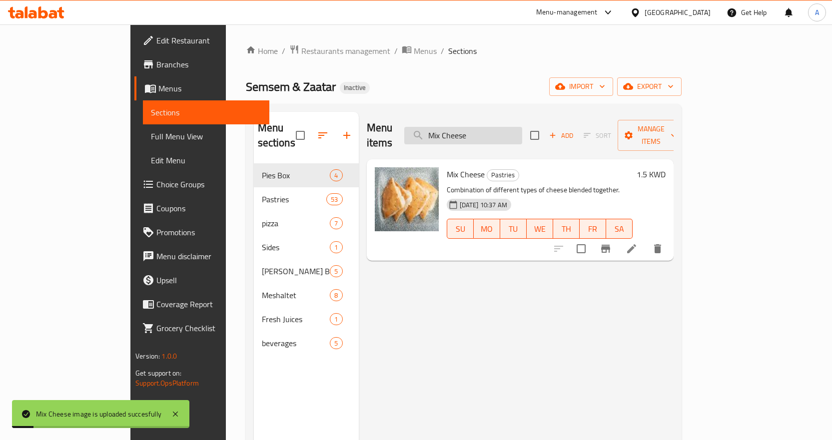
click at [522, 131] on input "Mix Cheese" at bounding box center [463, 135] width 118 height 17
paste input "ortadella"
click at [522, 131] on input "Mortadella Cheese" at bounding box center [463, 135] width 118 height 17
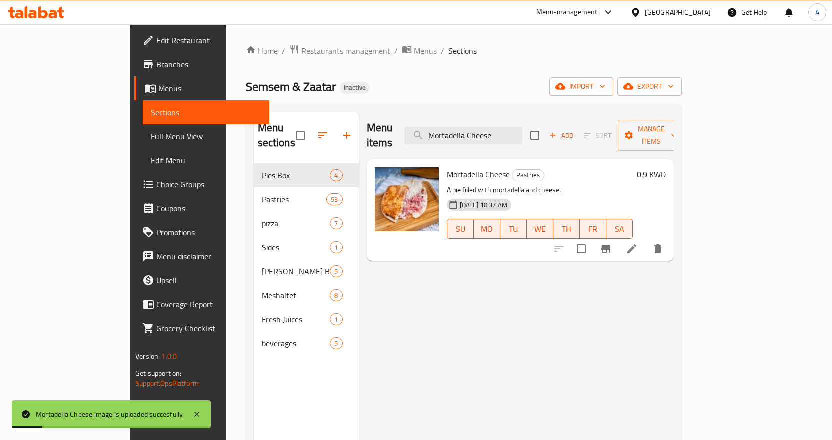
click at [547, 115] on div "Menu items Mortadella Cheese Add Sort Manage items" at bounding box center [520, 135] width 307 height 47
click at [522, 127] on input "Mortadella Cheese" at bounding box center [463, 135] width 118 height 17
paste input "Eggs"
click at [522, 127] on input "Mortadella Eggs" at bounding box center [463, 135] width 118 height 17
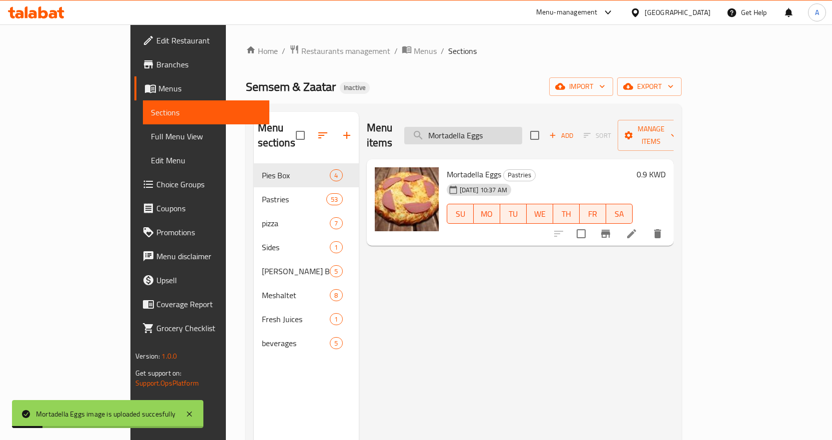
click at [522, 127] on input "Mortadella Eggs" at bounding box center [463, 135] width 118 height 17
paste input "Ketchup"
click at [522, 127] on input "Mortadella Ketchup" at bounding box center [463, 135] width 118 height 17
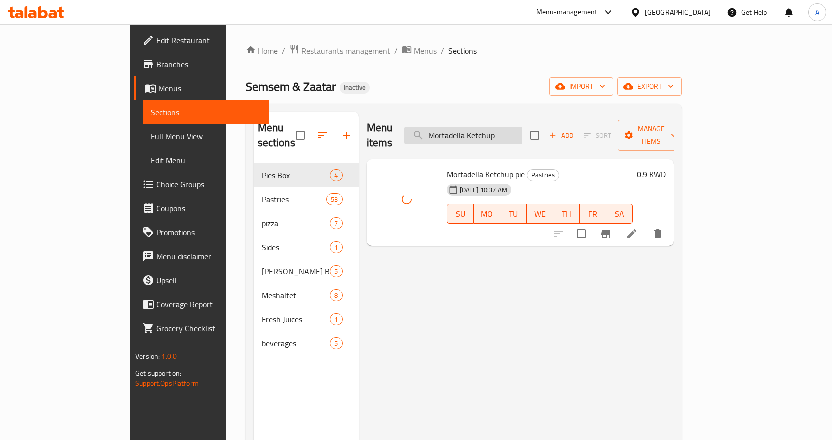
click at [522, 127] on input "Mortadella Ketchup" at bounding box center [463, 135] width 118 height 17
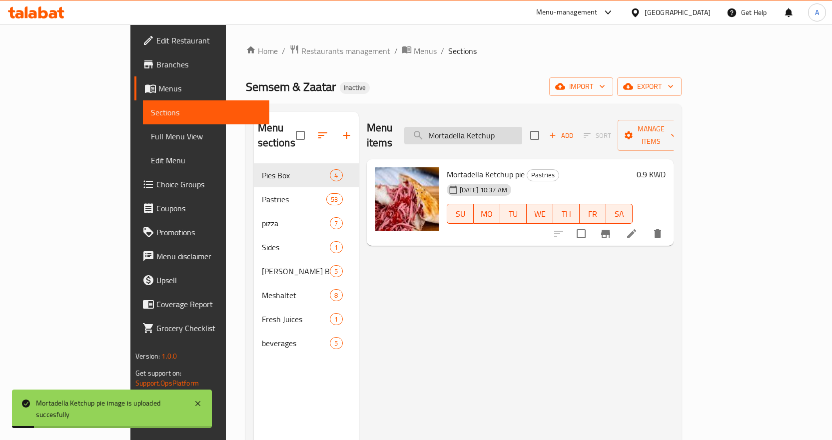
paste input "Pizza"
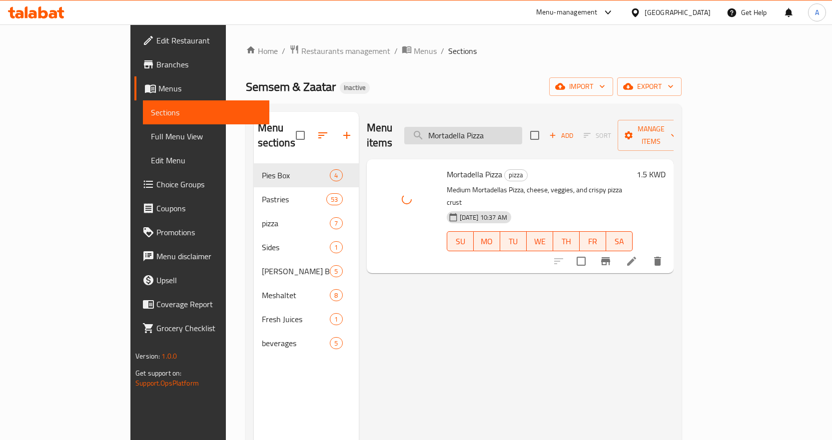
click at [522, 127] on input "Mortadella Pizza" at bounding box center [463, 135] width 118 height 17
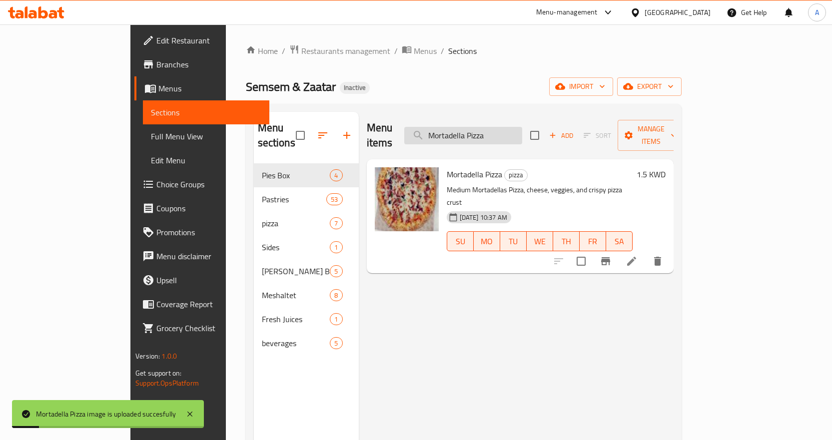
paste input "search"
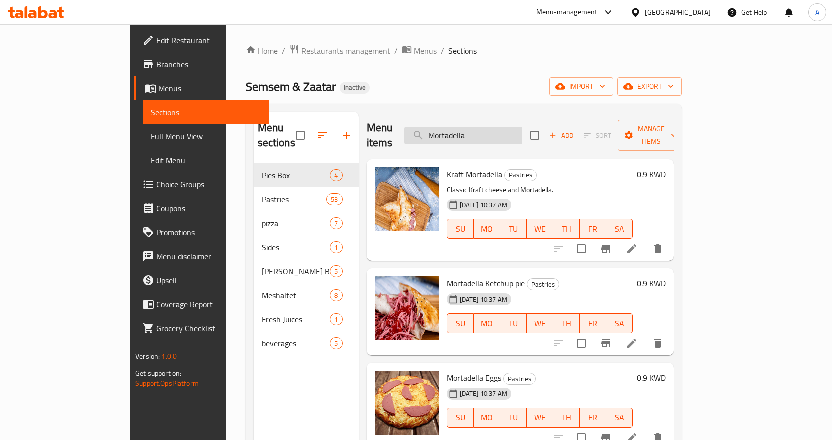
click at [520, 129] on input "Mortadella" at bounding box center [463, 135] width 118 height 17
paste input "[PERSON_NAME]"
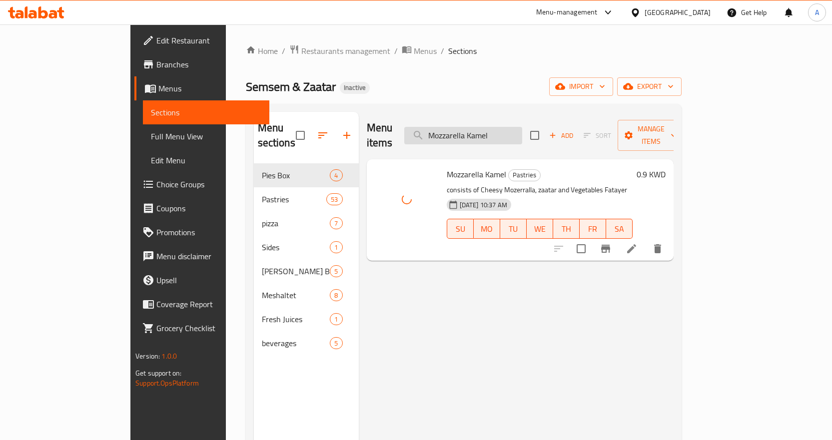
click at [522, 127] on input "Mozzarella Kamel" at bounding box center [463, 135] width 118 height 17
paste input "Plain"
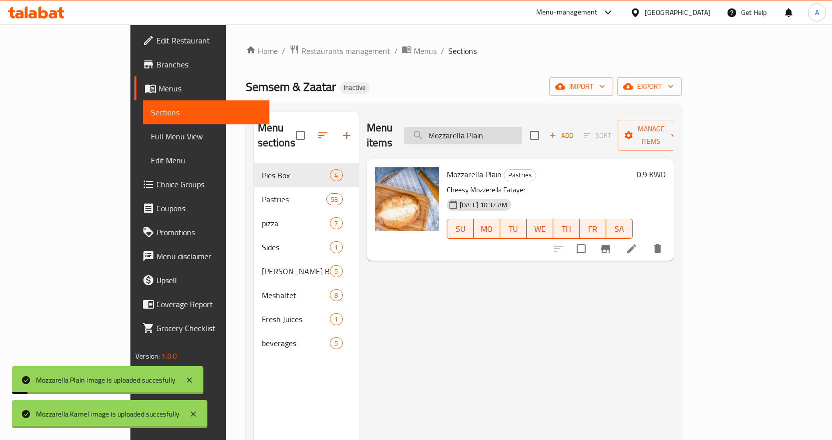
click at [522, 133] on input "Mozzarella Plain" at bounding box center [463, 135] width 118 height 17
paste input "Pepperoni Hamburger"
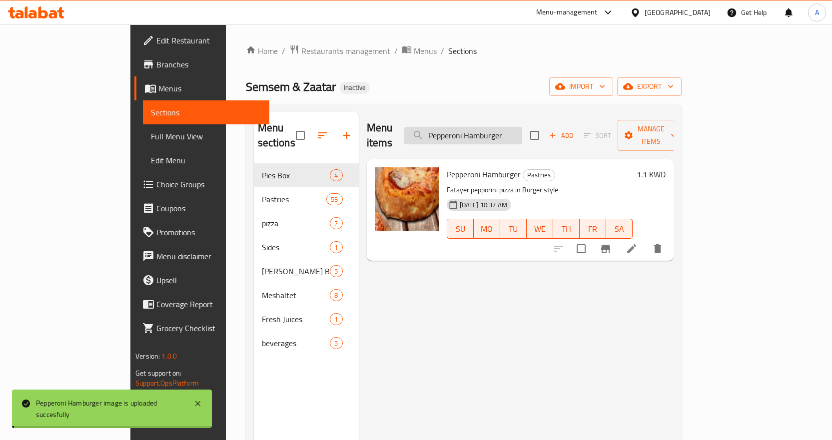
click at [522, 128] on input "Pepperoni Hamburger" at bounding box center [463, 135] width 118 height 17
paste input "Pizza"
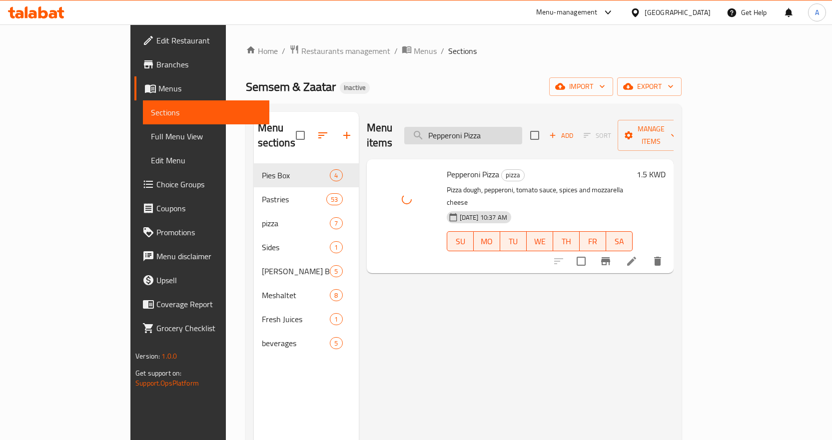
click at [522, 127] on input "Pepperoni Pizza" at bounding box center [463, 135] width 118 height 17
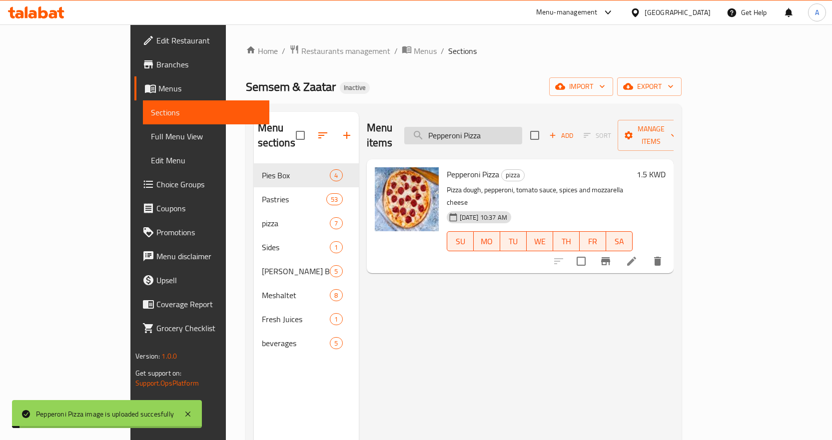
click at [522, 127] on input "Pepperoni Pizza" at bounding box center [463, 135] width 118 height 17
paste input "si"
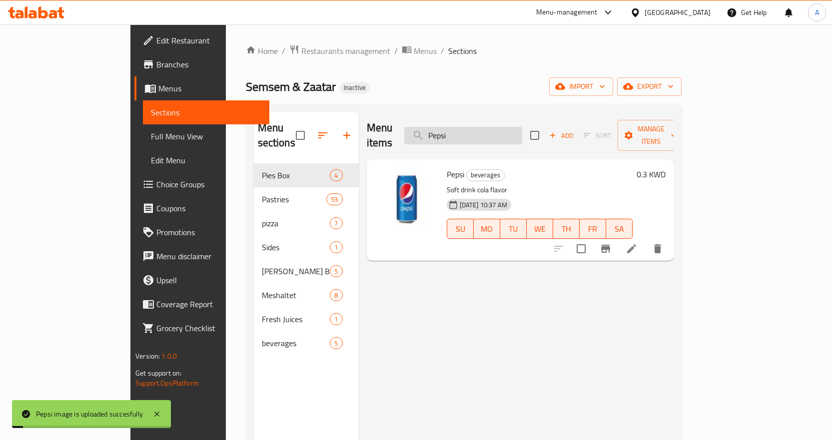
click at [520, 130] on input "Pepsi" at bounding box center [463, 135] width 118 height 17
paste input "Salted Cheese With [PERSON_NAME]"
click at [520, 130] on input "Salted Cheese With [PERSON_NAME]" at bounding box center [463, 135] width 118 height 17
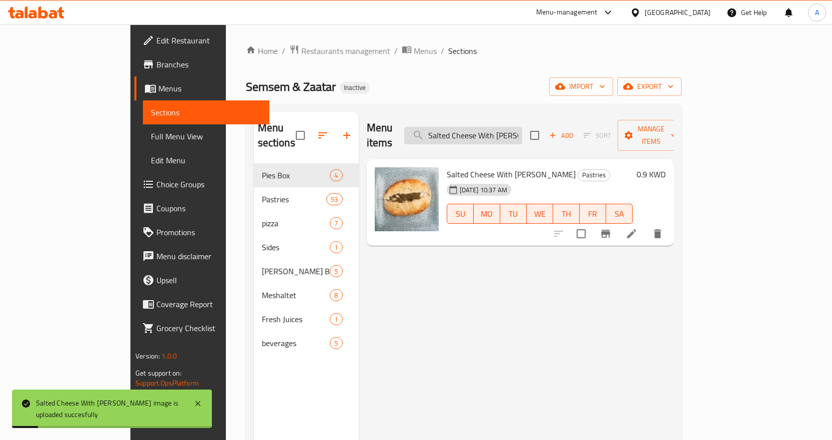
click at [522, 135] on input "Salted Cheese With [PERSON_NAME]" at bounding box center [463, 135] width 118 height 17
paste input "search"
click at [522, 135] on input "Salted Cheese" at bounding box center [463, 135] width 118 height 17
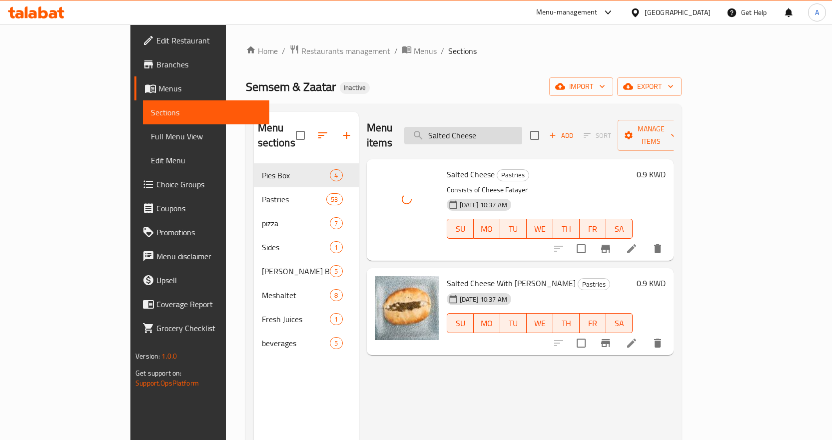
click at [522, 127] on input "Salted Cheese" at bounding box center [463, 135] width 118 height 17
paste input "usage Ketchup"
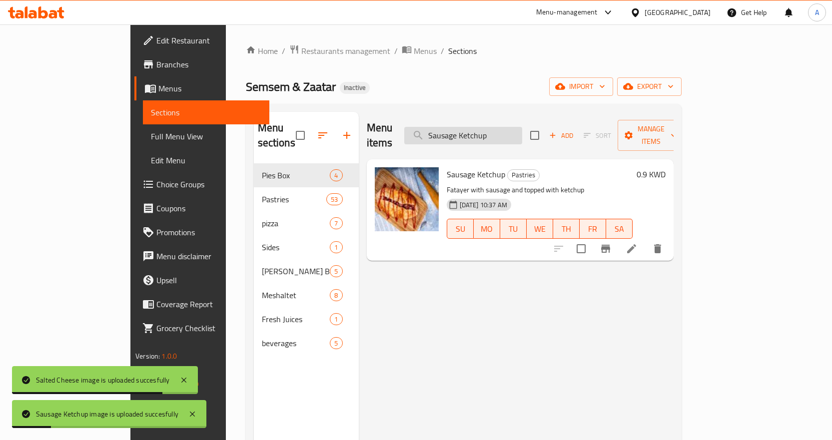
click at [522, 127] on input "Sausage Ketchup" at bounding box center [463, 135] width 118 height 17
paste input "pie"
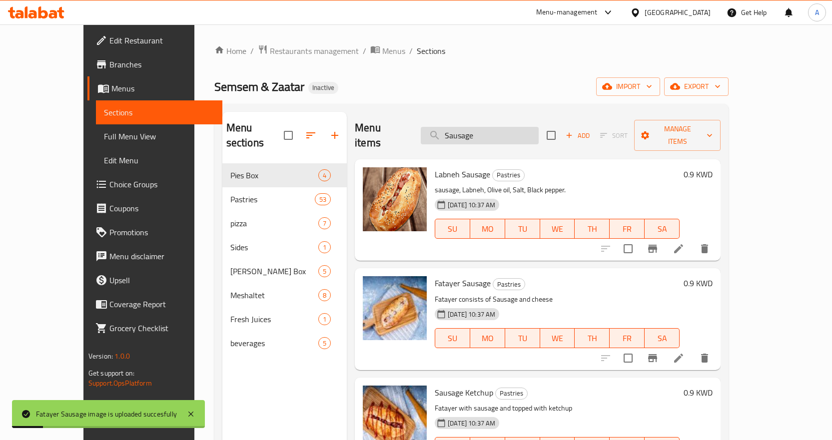
click at [539, 131] on input "Sausage" at bounding box center [480, 135] width 118 height 17
paste input "hamiat Mini Box 12"
click at [539, 131] on input "Shamiat Mini Box 12" at bounding box center [480, 135] width 118 height 17
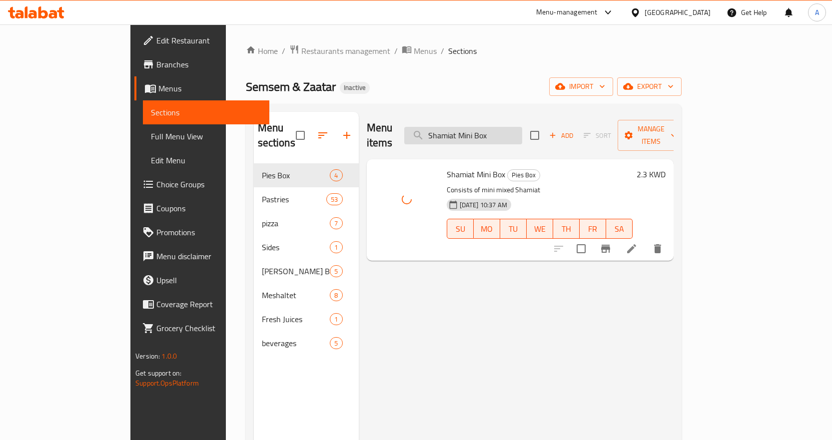
click at [522, 127] on input "Shamiat Mini Box" at bounding box center [463, 135] width 118 height 17
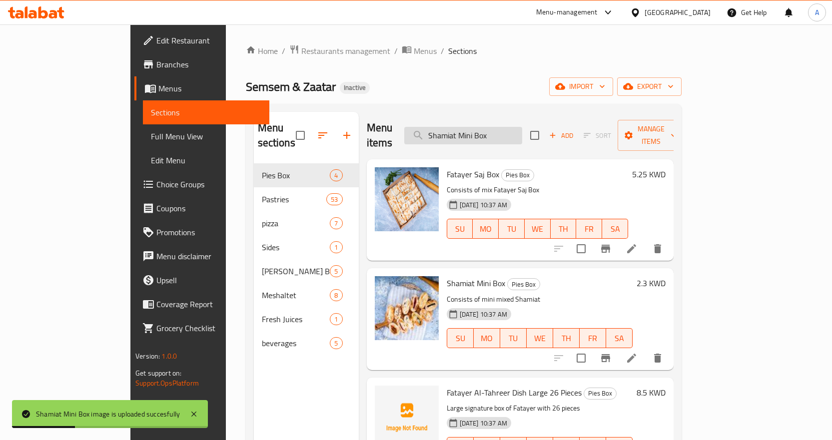
click at [522, 127] on input "Shamiat Mini Box" at bounding box center [463, 135] width 118 height 17
paste input "yat Dish Medium_"
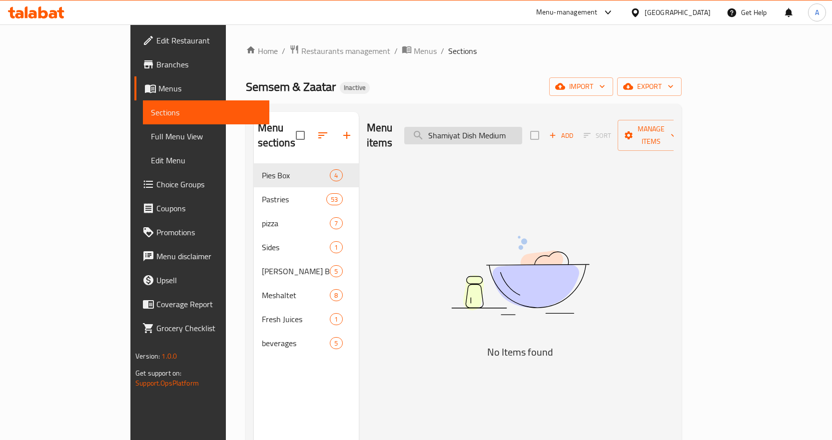
click at [522, 127] on input "Shamiyat Dish Medium" at bounding box center [463, 135] width 118 height 17
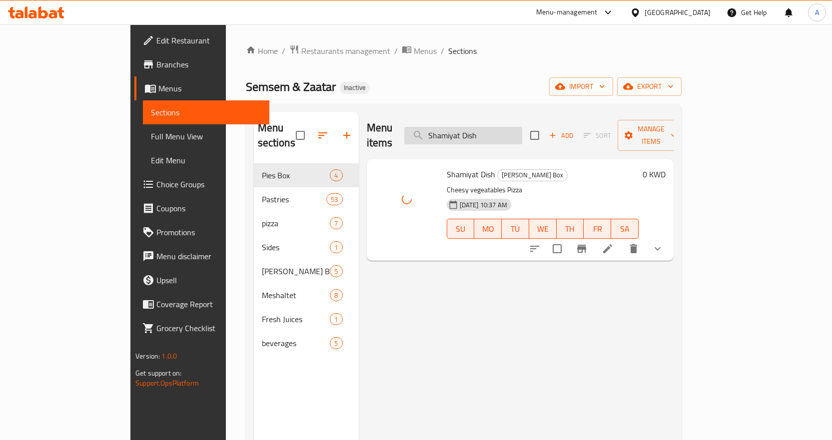
click at [522, 131] on input "Shamiyat Dish" at bounding box center [463, 135] width 118 height 17
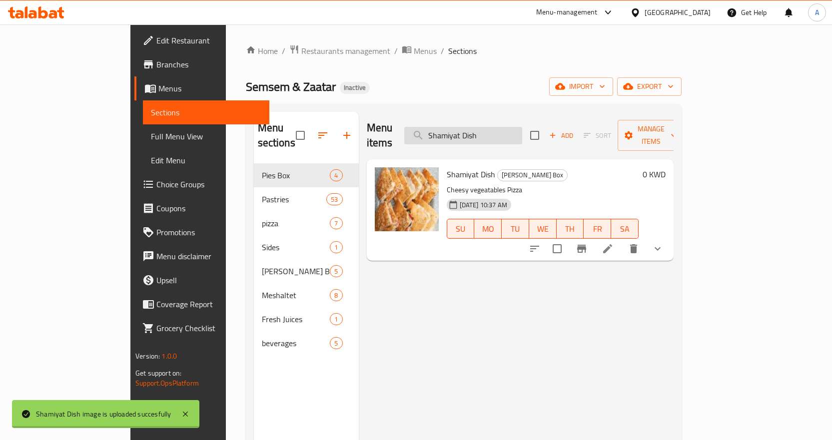
click at [522, 131] on input "Shamiyat Dish" at bounding box center [463, 135] width 118 height 17
paste input "ni"
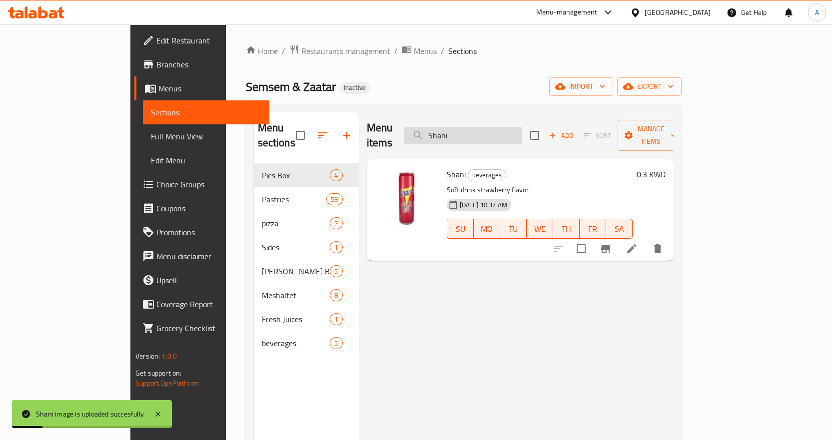
click at [522, 134] on input "Shani" at bounding box center [463, 135] width 118 height 17
paste input "okariya"
click at [522, 134] on input "Sokariya" at bounding box center [463, 135] width 118 height 17
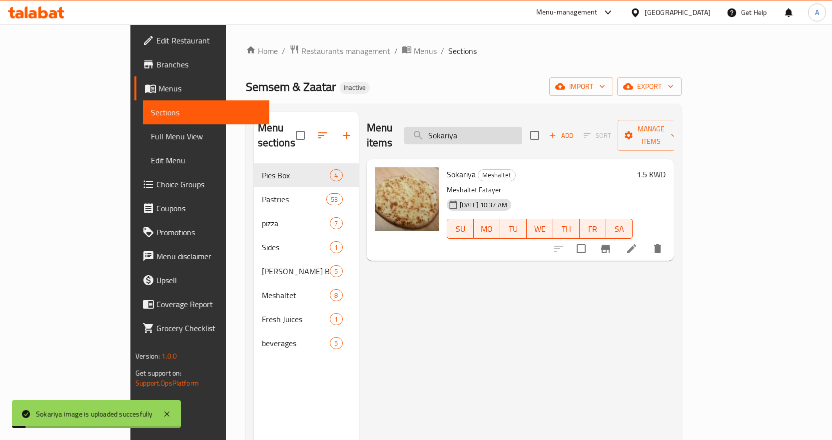
click at [522, 128] on input "Sokariya" at bounding box center [463, 135] width 118 height 17
paste input "pinach With Labnah"
click at [522, 128] on input "Spinach With Labnah" at bounding box center [463, 135] width 118 height 17
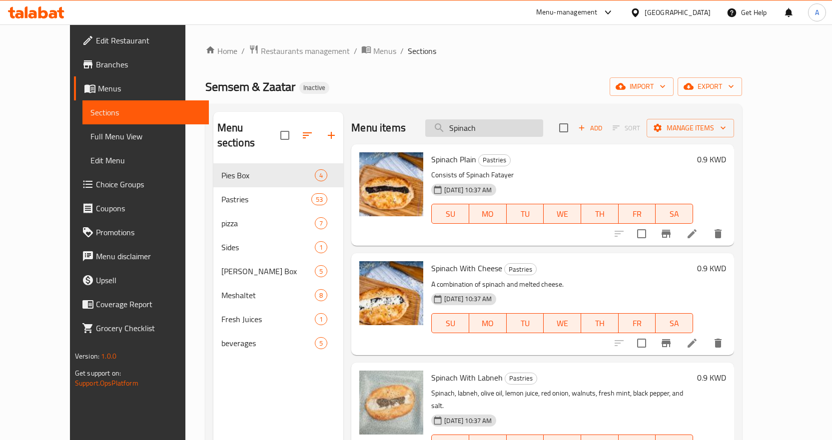
click at [529, 127] on input "Spinach" at bounding box center [484, 127] width 118 height 17
paste input "Vegetables Pizza"
click at [529, 127] on input "Vegetables Pizza" at bounding box center [484, 127] width 118 height 17
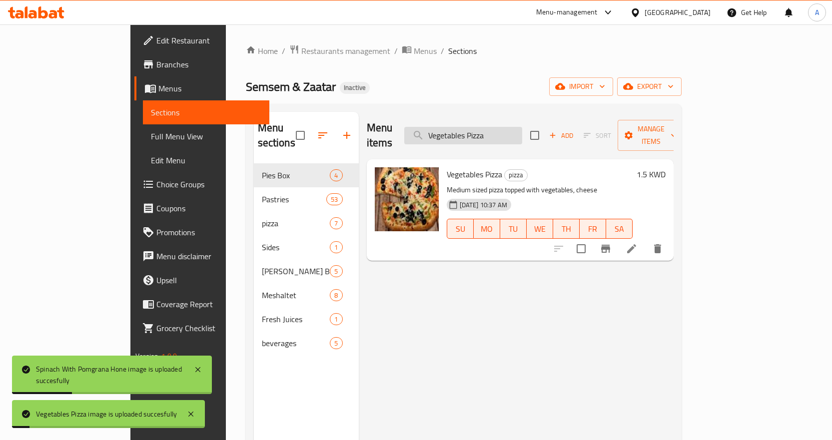
click at [522, 129] on input "Vegetables Pizza" at bounding box center [463, 135] width 118 height 17
paste input "Water"
click at [522, 129] on input "Vegetables Pizza" at bounding box center [463, 135] width 118 height 17
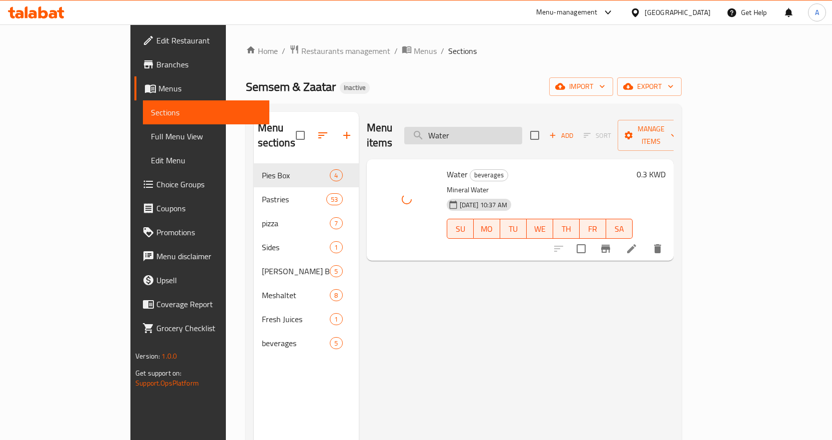
click at [522, 128] on input "Water" at bounding box center [463, 135] width 118 height 17
paste input "[PERSON_NAME]"
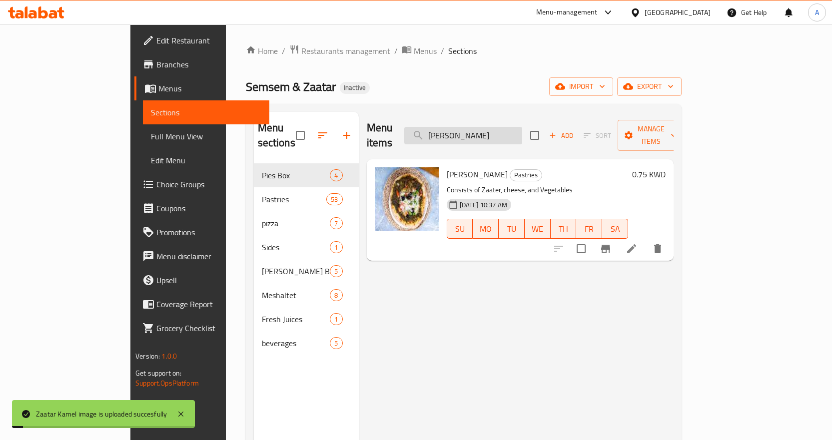
click at [522, 129] on input "[PERSON_NAME]" at bounding box center [463, 135] width 118 height 17
paste input "Plain"
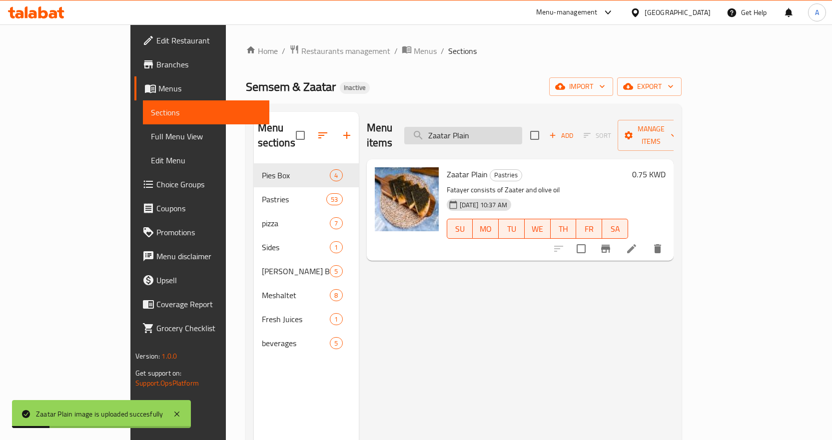
click at [522, 130] on input "Zaatar Plain" at bounding box center [463, 135] width 118 height 17
paste input "Stuffed With Cheese"
click at [522, 130] on input "Zaatar Plain" at bounding box center [463, 135] width 118 height 17
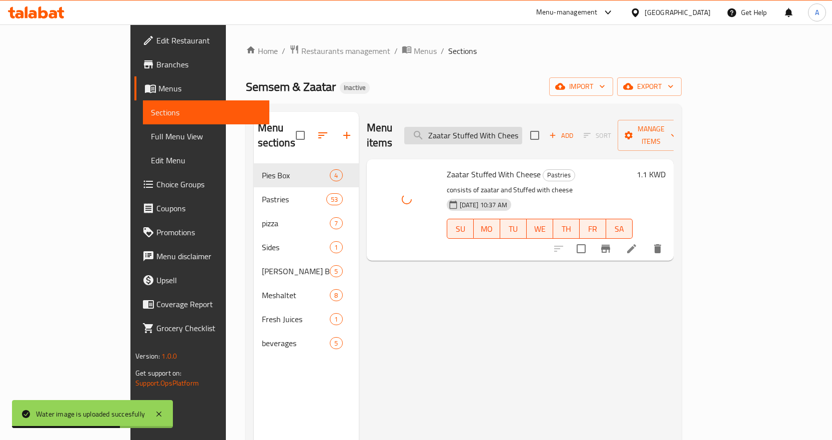
click at [511, 127] on input "Zaatar Stuffed With Cheese" at bounding box center [463, 135] width 118 height 17
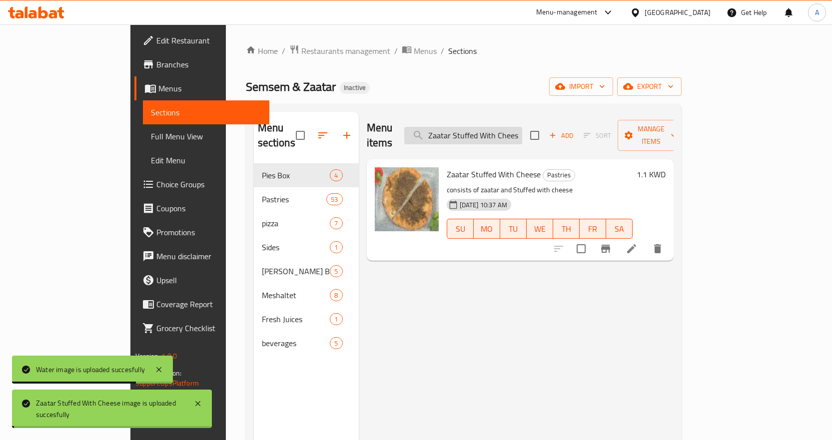
click at [511, 127] on input "Zaatar Stuffed With Cheese" at bounding box center [463, 135] width 118 height 17
paste input "search"
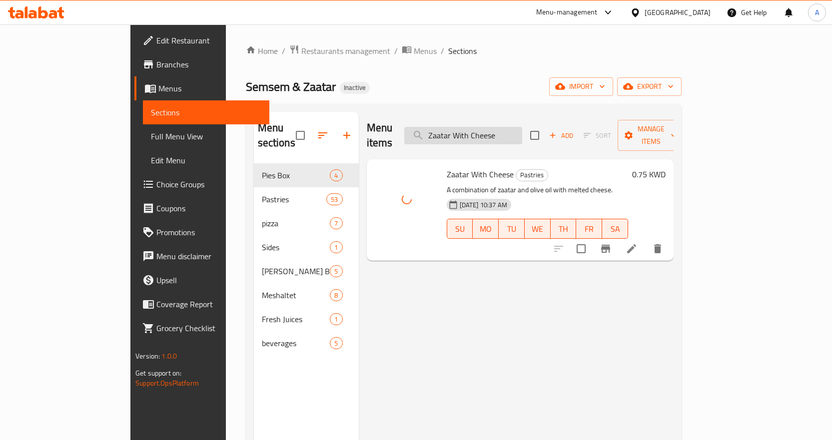
click at [522, 129] on input "Zaatar With Cheese" at bounding box center [463, 135] width 118 height 17
paste input "Eggs"
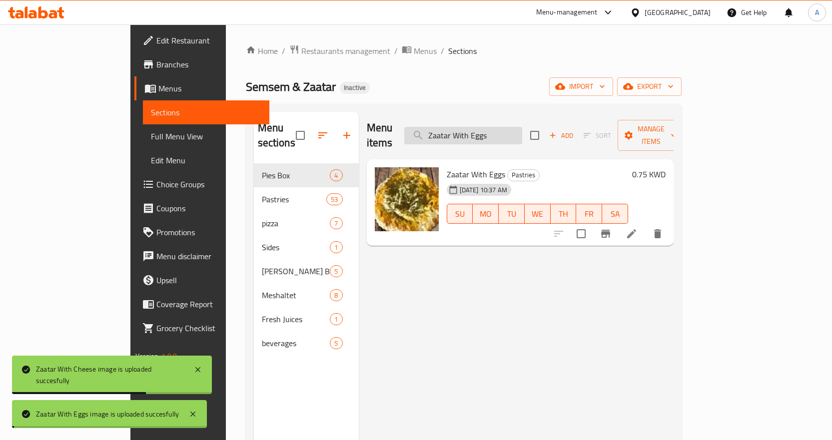
click at [522, 129] on input "Zaatar With Eggs" at bounding box center [463, 135] width 118 height 17
paste input "er With Pomgrana Hone"
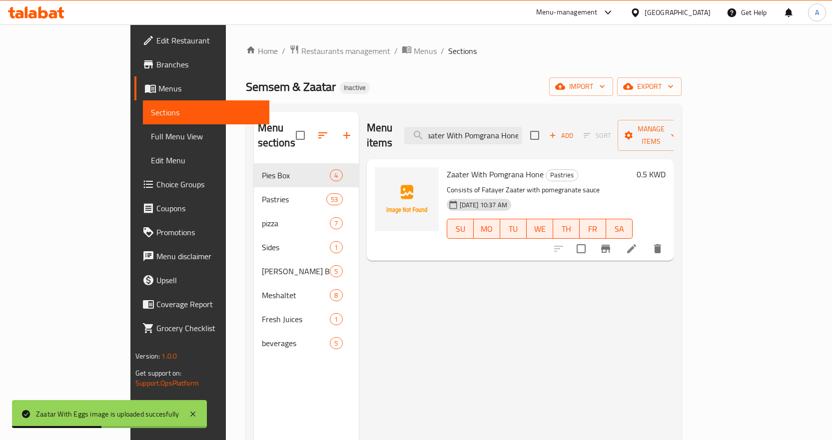
type input "Zaater With Pomgrana Hone"
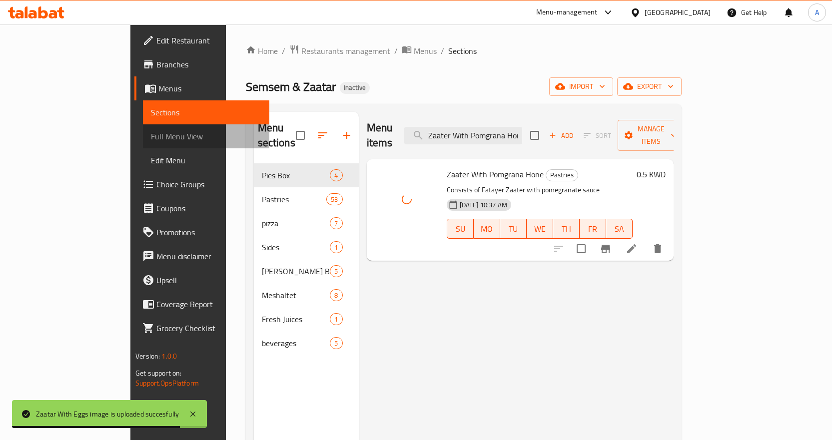
click at [151, 135] on span "Full Menu View" at bounding box center [206, 136] width 110 height 12
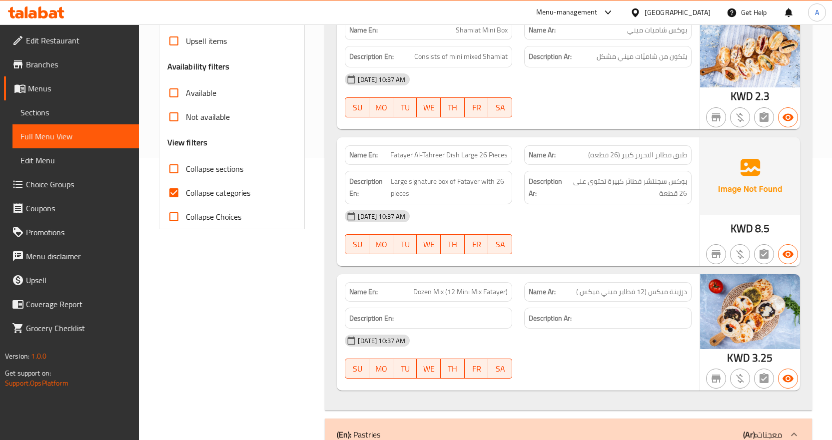
scroll to position [300, 0]
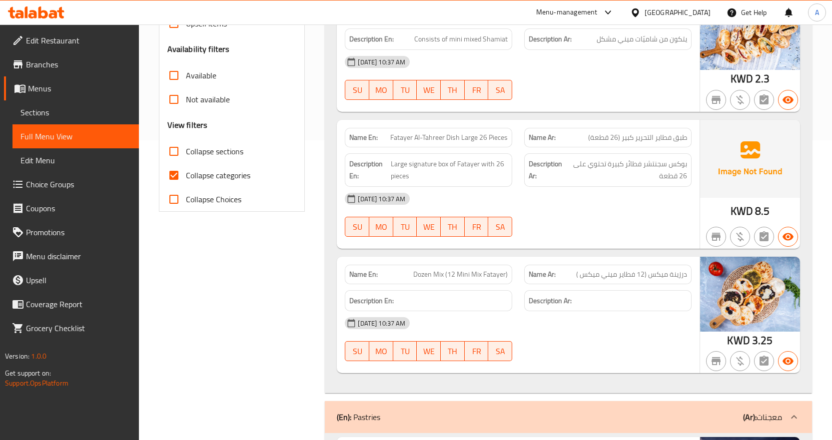
click at [178, 171] on input "Collapse categories" at bounding box center [174, 175] width 24 height 24
checkbox input "false"
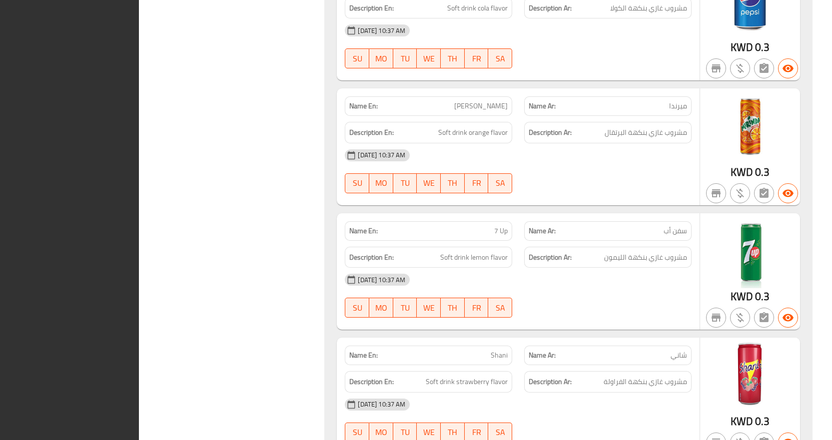
scroll to position [11369, 0]
